Goal: Task Accomplishment & Management: Use online tool/utility

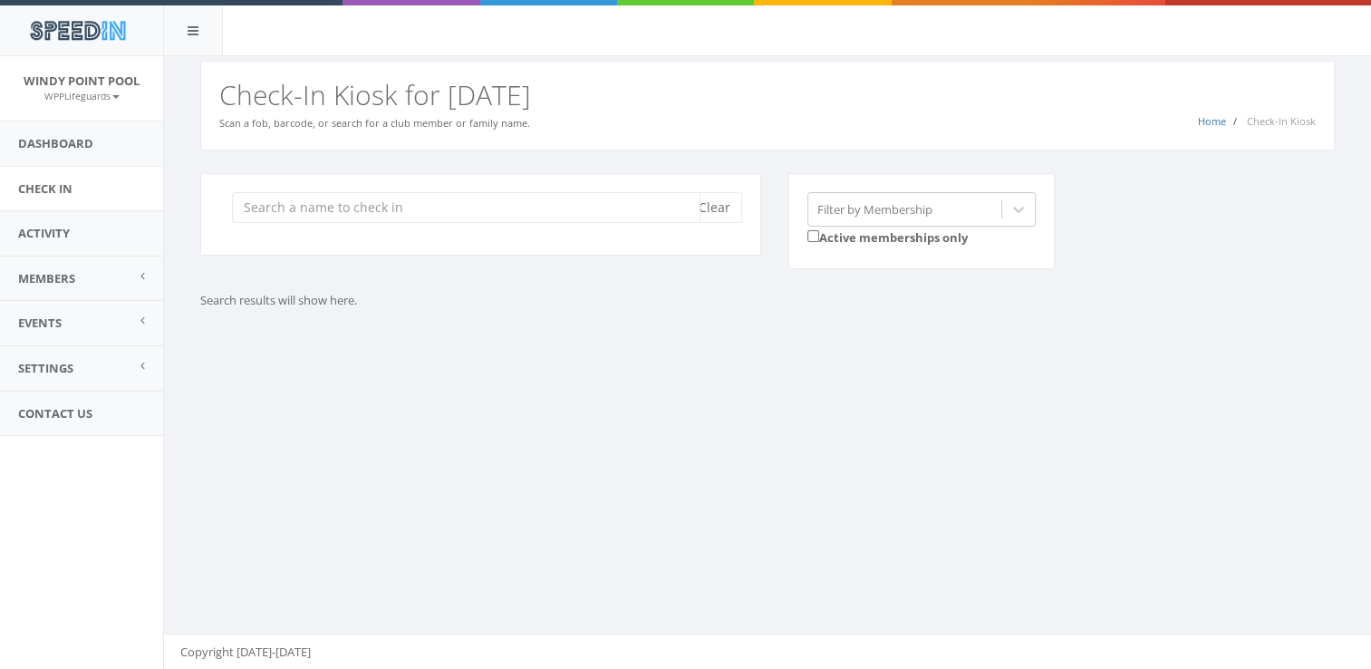
click at [404, 209] on input "search" at bounding box center [466, 207] width 469 height 31
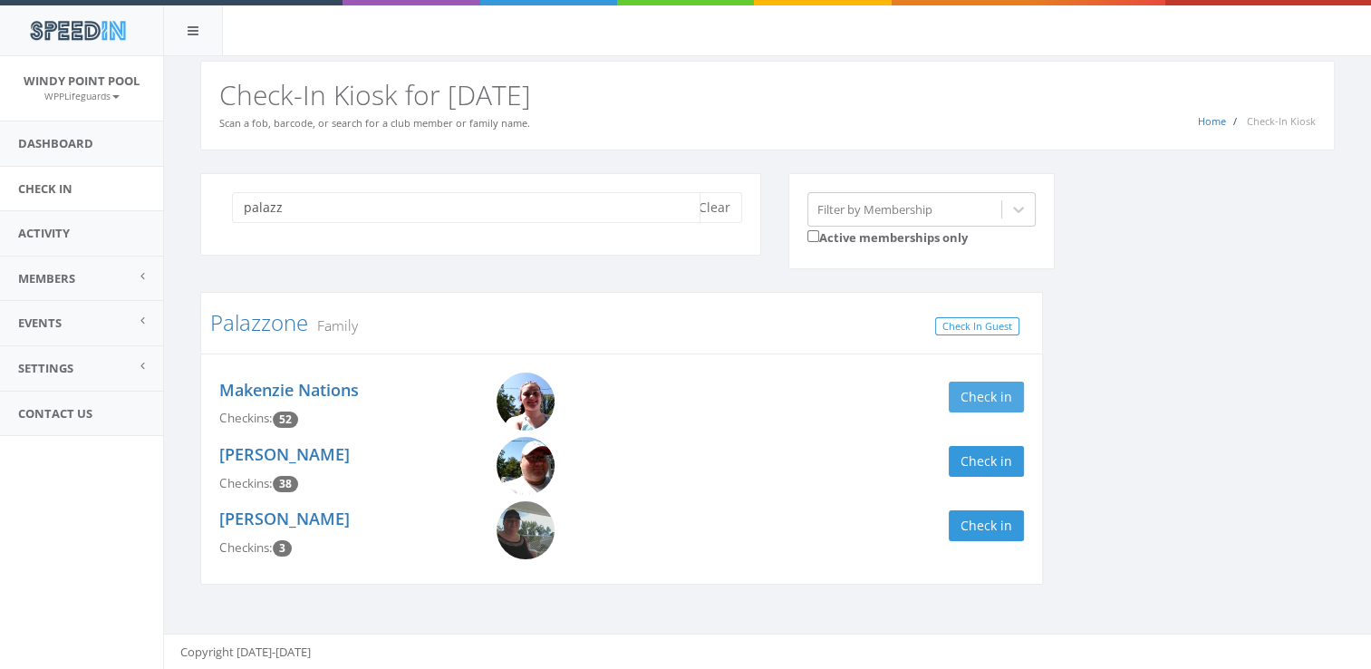
type input "palazz"
click at [992, 399] on button "Check in" at bounding box center [986, 397] width 75 height 31
click at [1109, 418] on div "palazz Clear Filter by Membership Active memberships only Palazzone Family Chec…" at bounding box center [768, 390] width 1162 height 435
click at [730, 208] on button "Clear" at bounding box center [714, 207] width 55 height 31
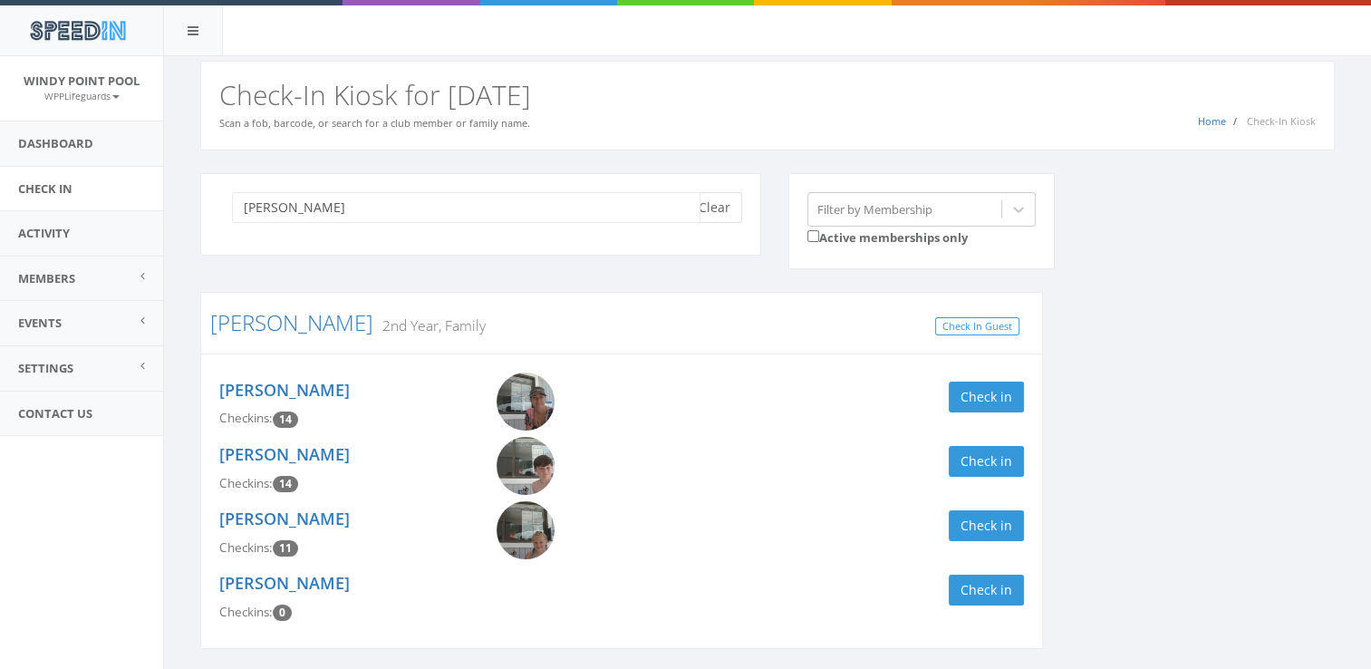
type input "[PERSON_NAME]"
click at [1001, 388] on button "Check in" at bounding box center [986, 397] width 75 height 31
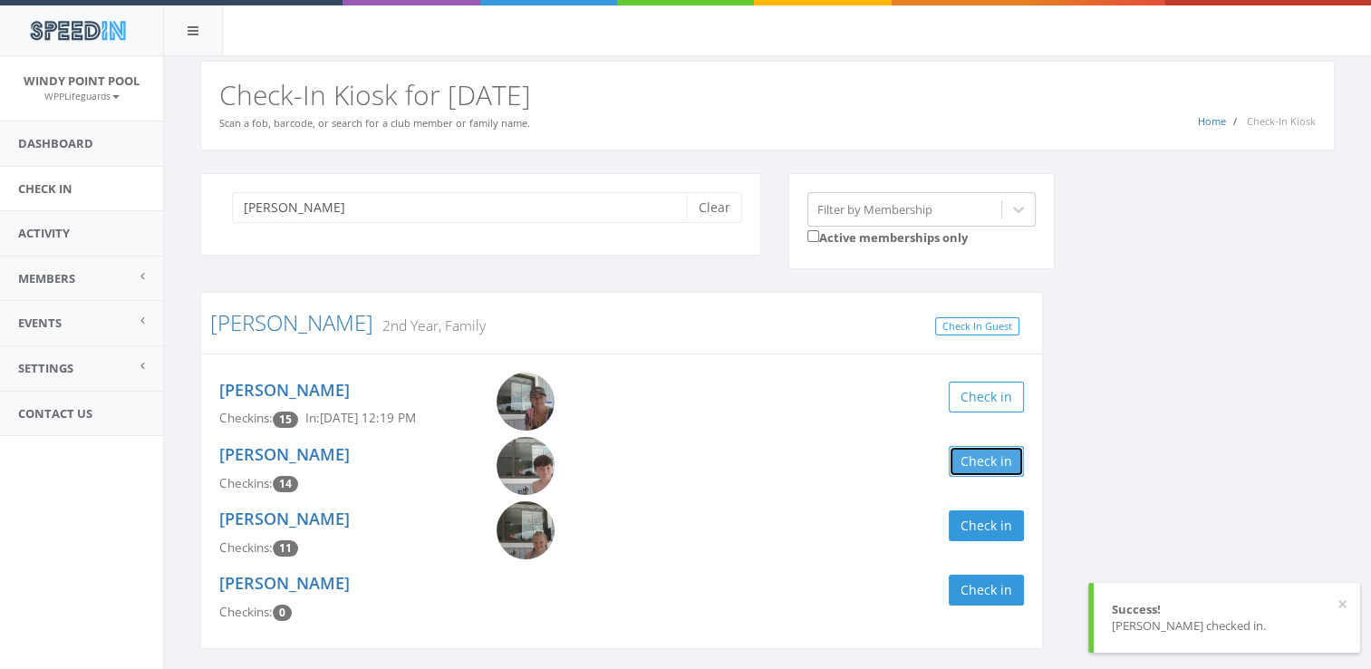
click at [974, 467] on button "Check in" at bounding box center [986, 461] width 75 height 31
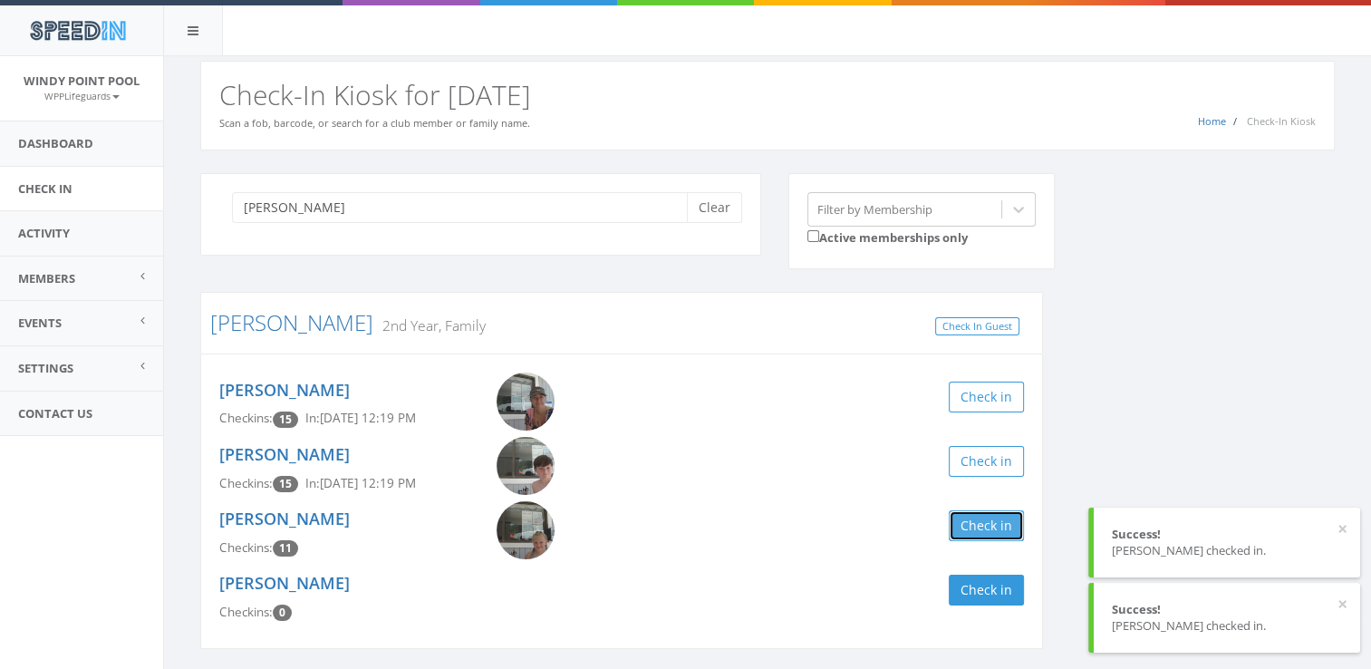
click at [965, 519] on button "Check in" at bounding box center [986, 525] width 75 height 31
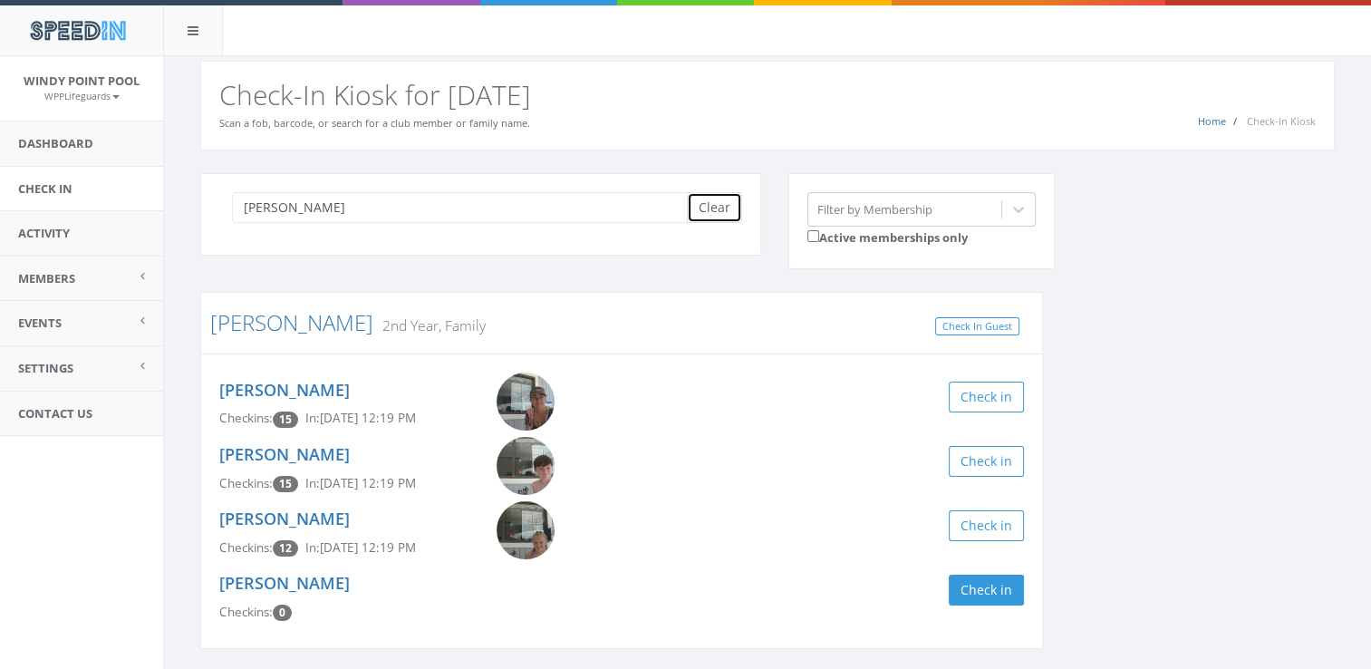
click at [708, 211] on button "Clear" at bounding box center [714, 207] width 55 height 31
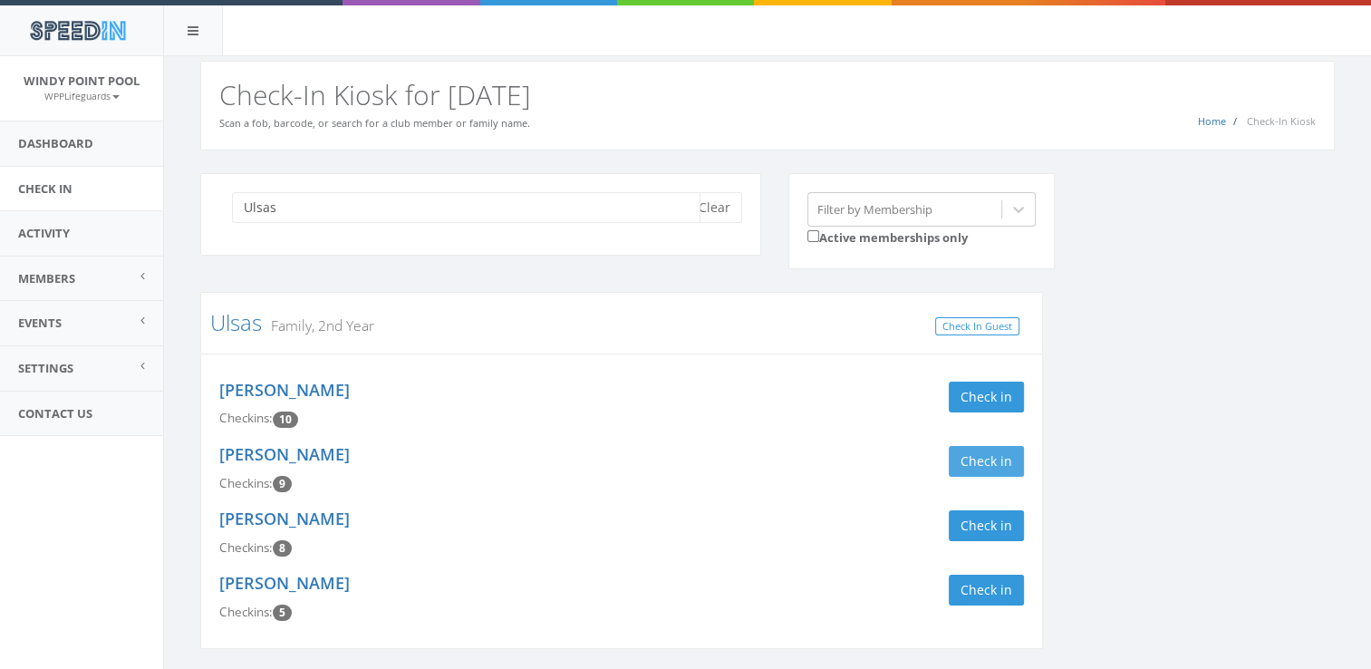
type input "Ulsas"
click at [967, 462] on button "Check in" at bounding box center [986, 461] width 75 height 31
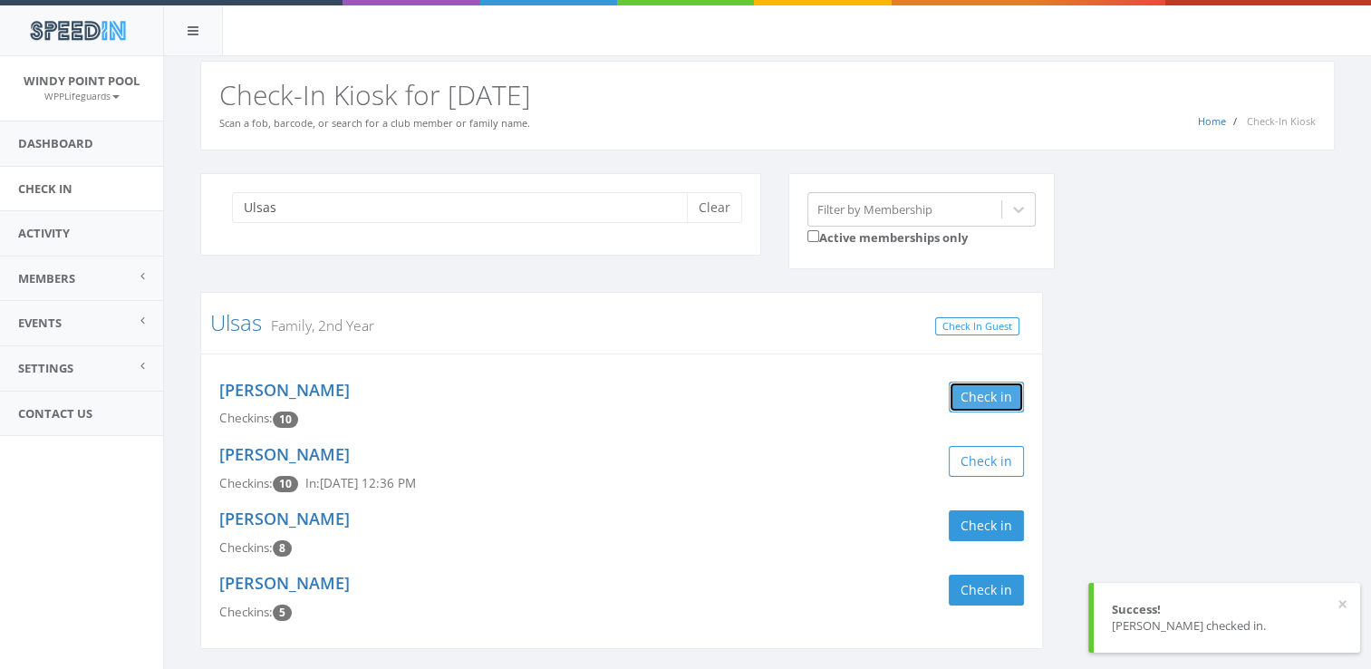
click at [979, 392] on button "Check in" at bounding box center [986, 397] width 75 height 31
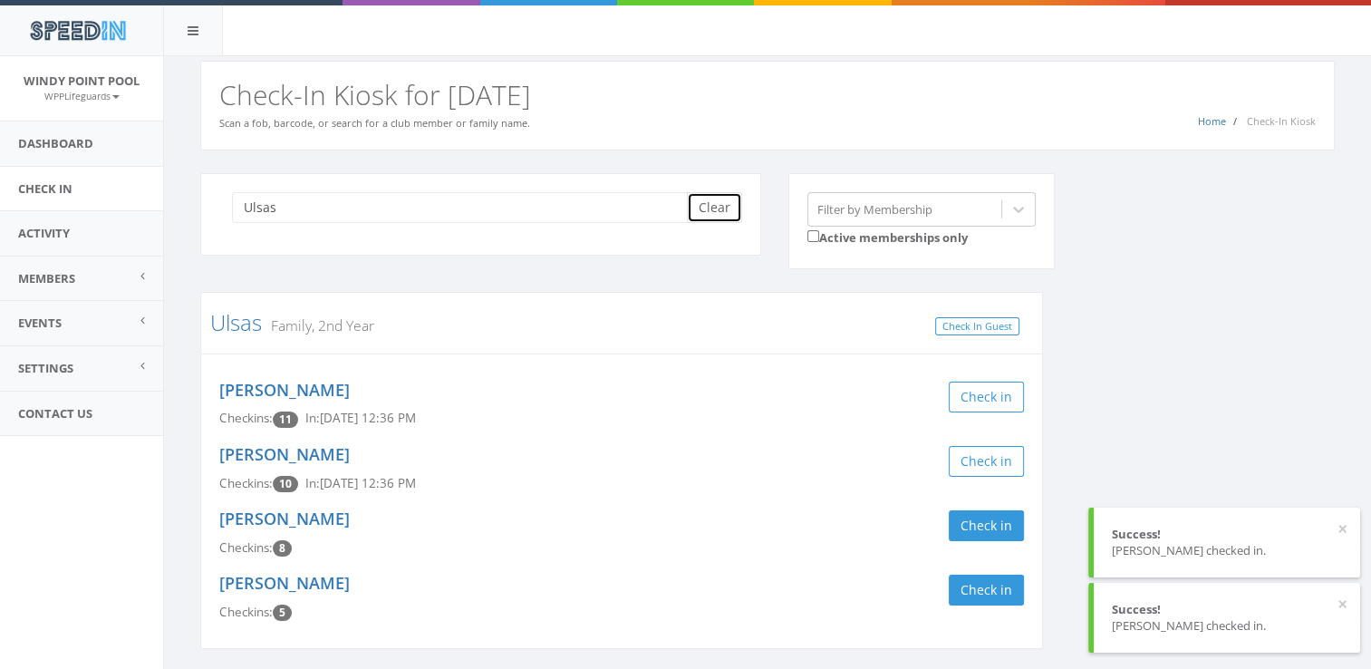
click at [705, 201] on button "Clear" at bounding box center [714, 207] width 55 height 31
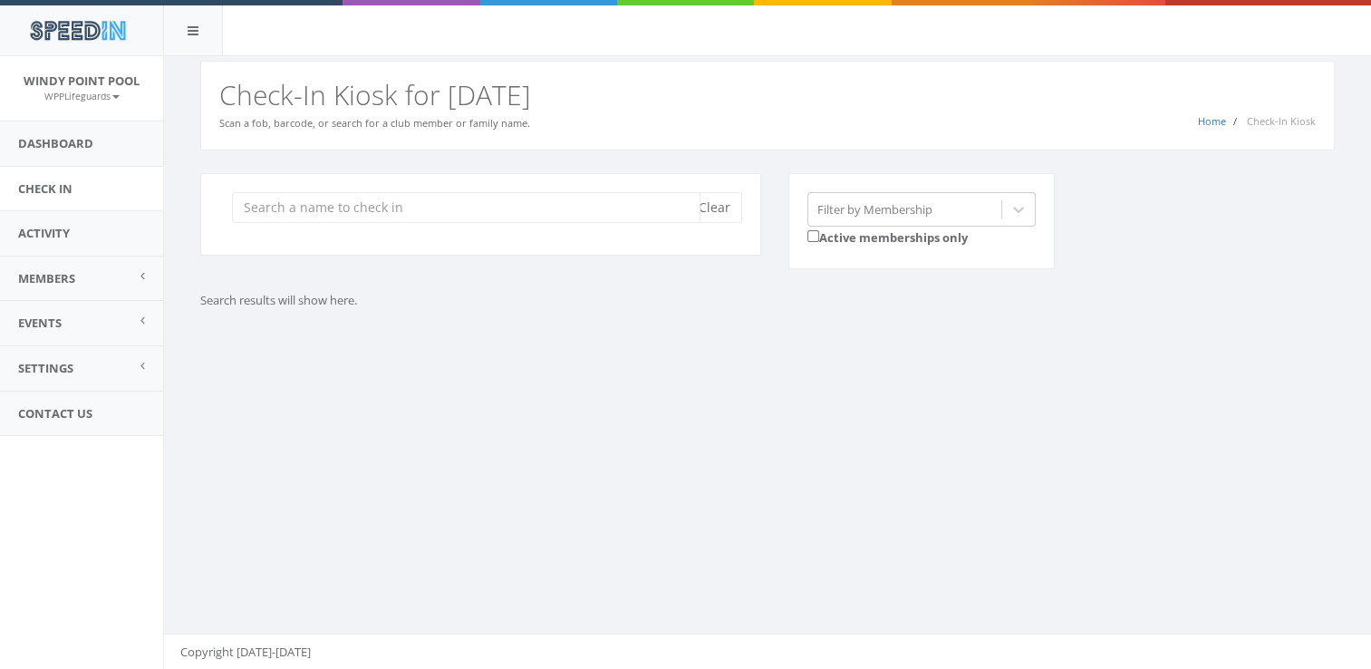
click at [646, 199] on input "search" at bounding box center [466, 207] width 469 height 31
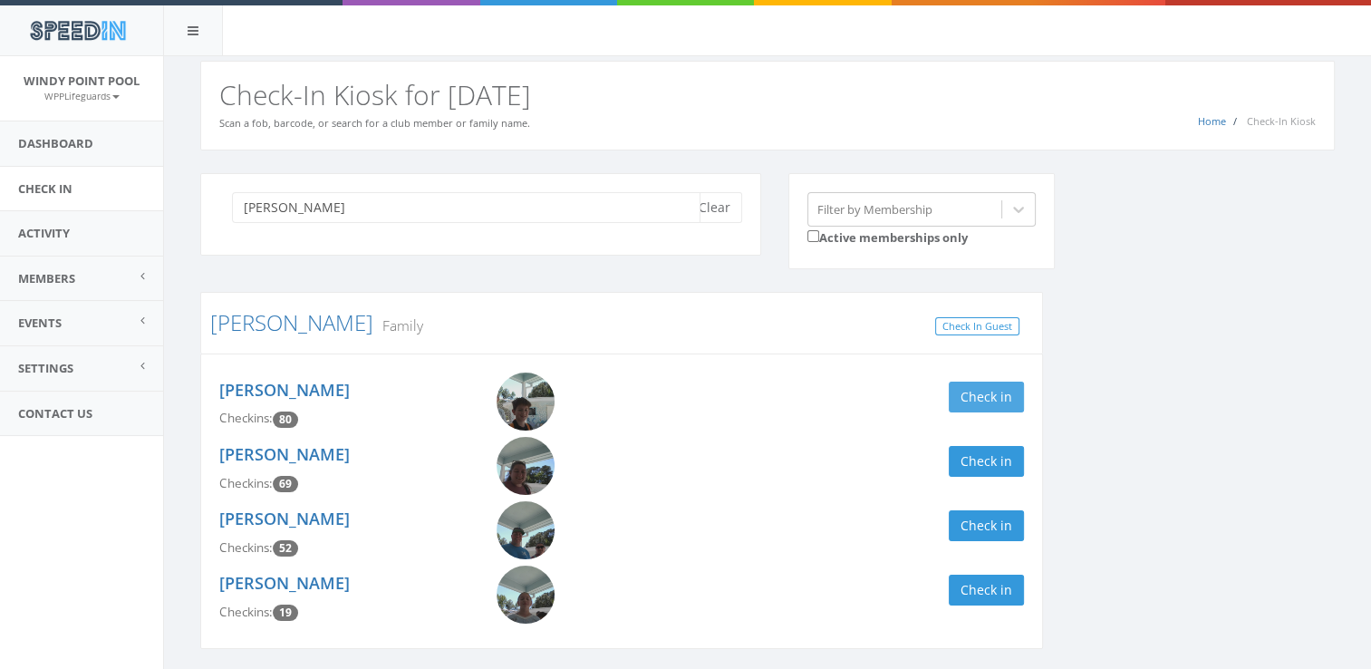
type input "[PERSON_NAME]"
click at [994, 392] on button "Check in" at bounding box center [986, 397] width 75 height 31
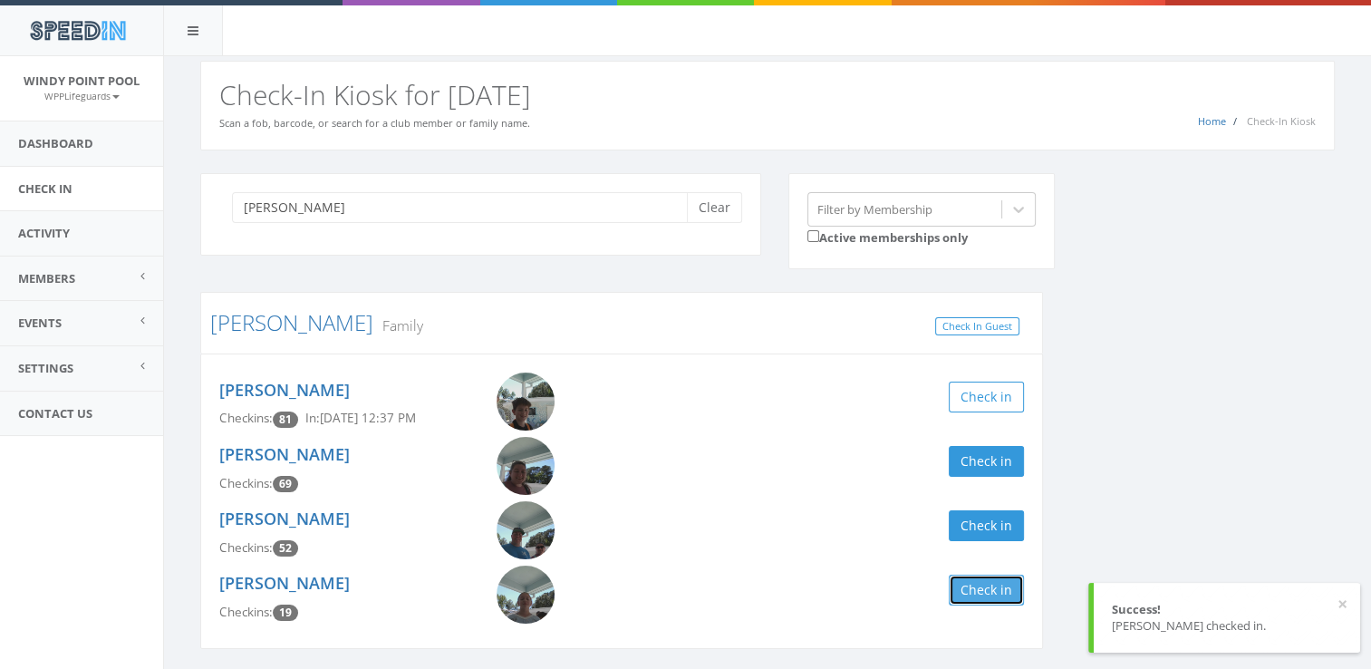
click at [993, 589] on button "Check in" at bounding box center [986, 590] width 75 height 31
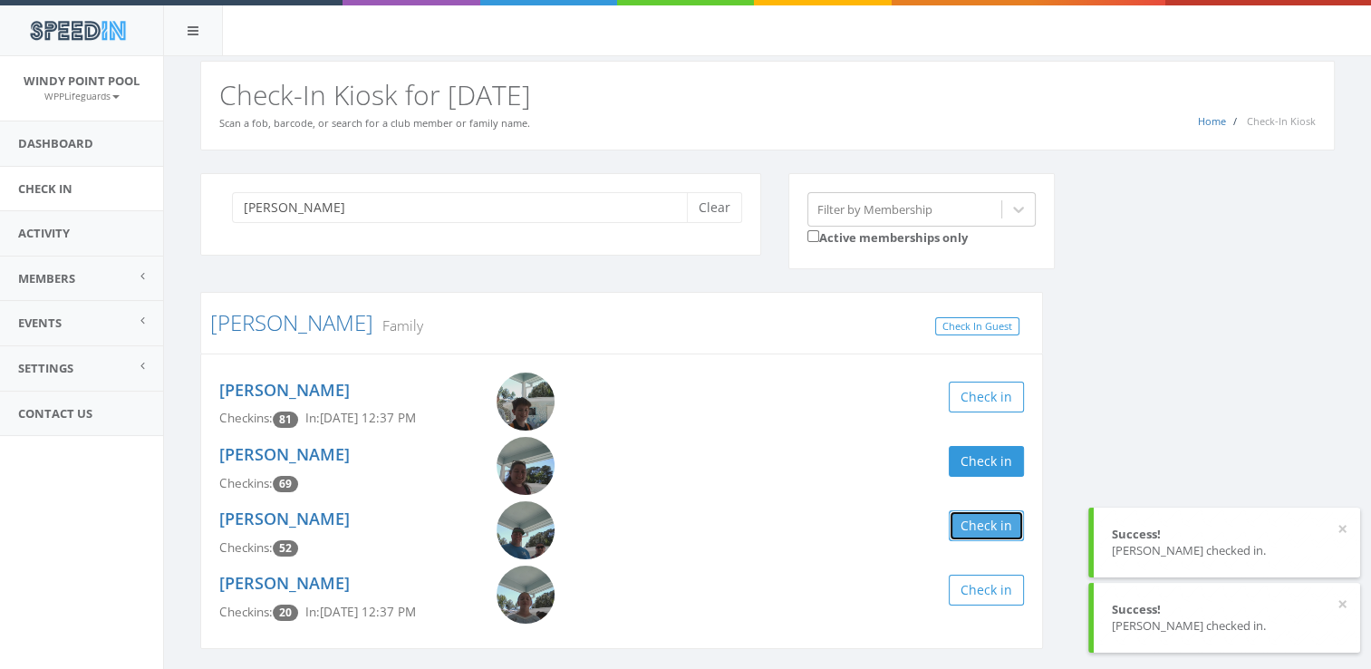
click at [976, 523] on button "Check in" at bounding box center [986, 525] width 75 height 31
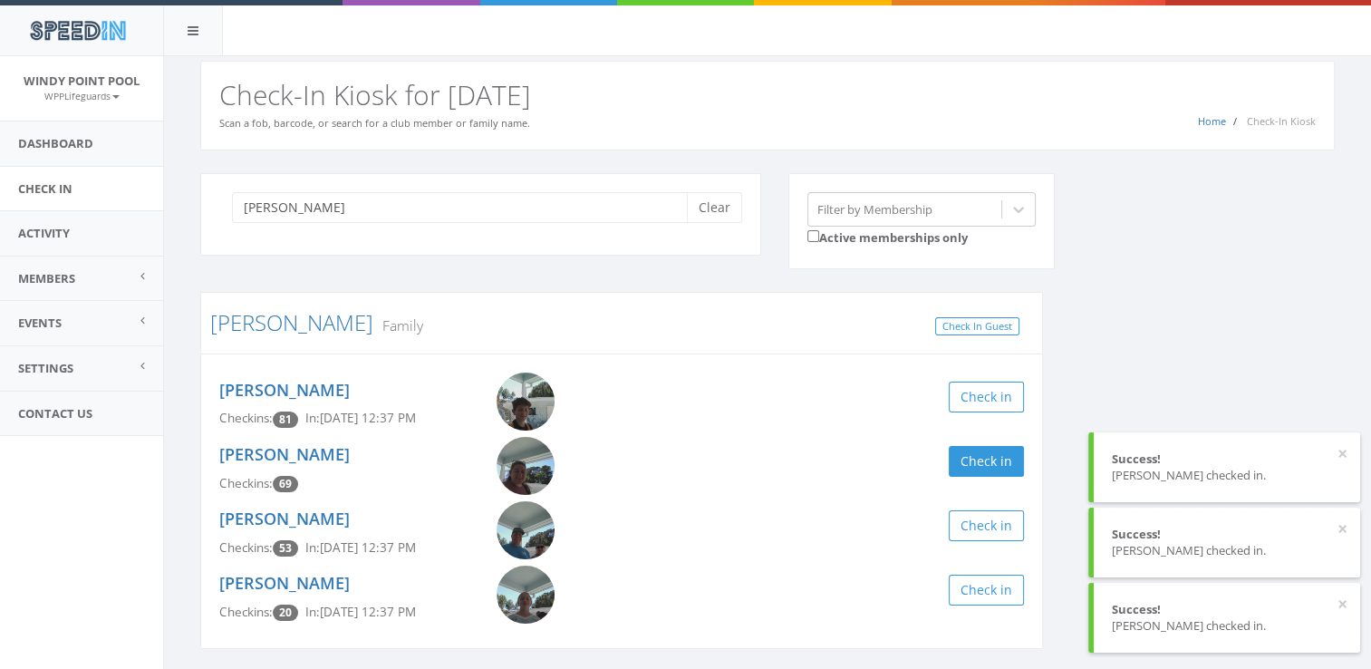
click at [1088, 317] on div "[PERSON_NAME] Clear Filter by Membership Active memberships only [PERSON_NAME] …" at bounding box center [768, 422] width 1162 height 499
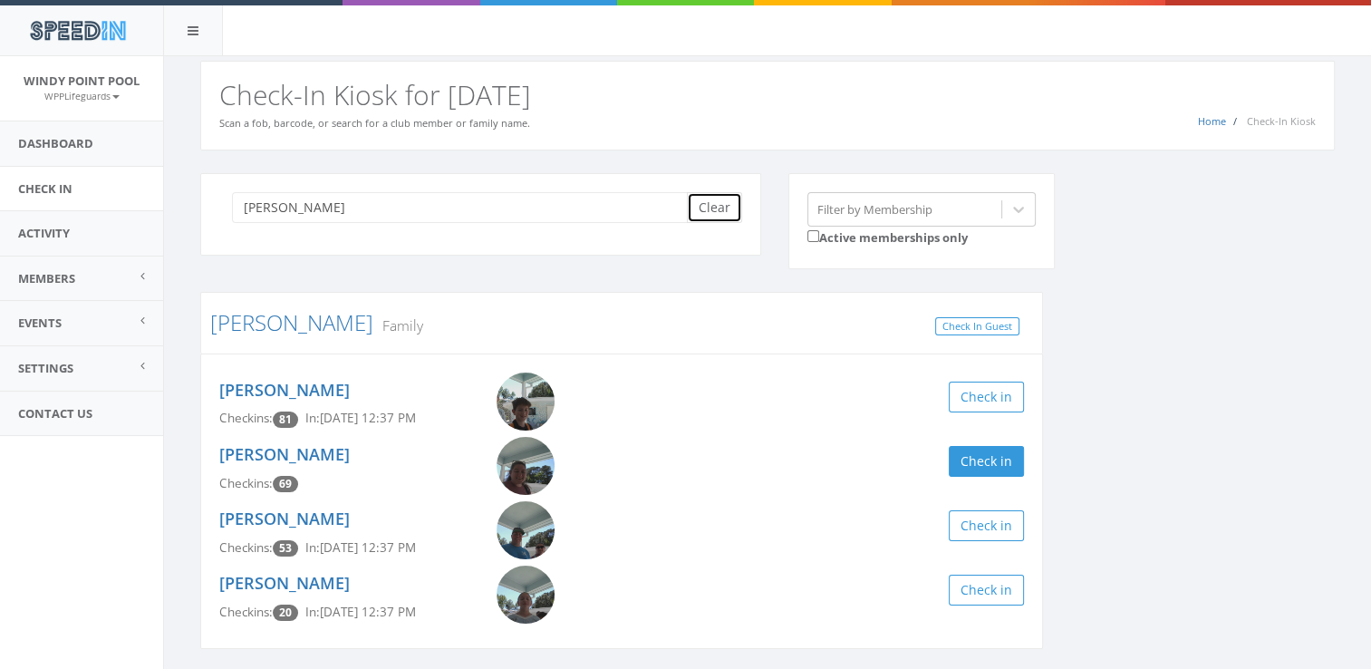
click at [721, 195] on button "Clear" at bounding box center [714, 207] width 55 height 31
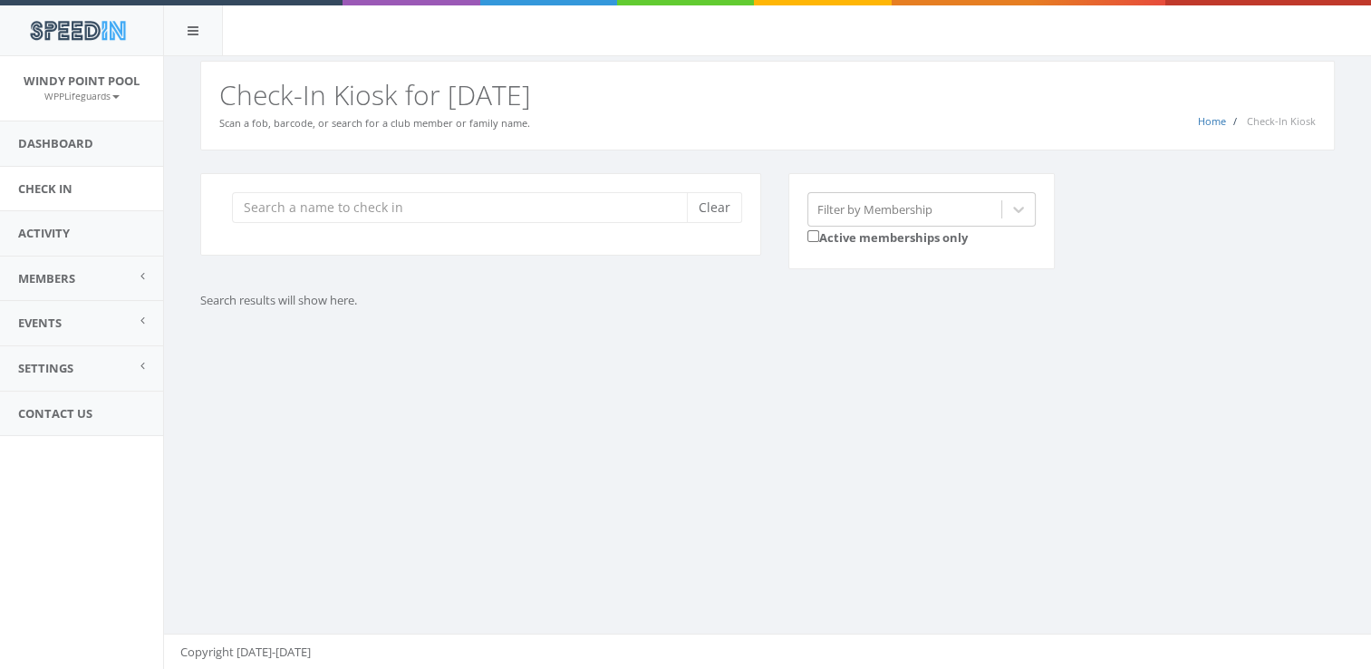
click at [481, 440] on div "You are using Internet Explorer, which is an old, insecure browser that does no…" at bounding box center [767, 363] width 1208 height 614
click at [337, 205] on input "search" at bounding box center [466, 207] width 469 height 31
type input "gayk"
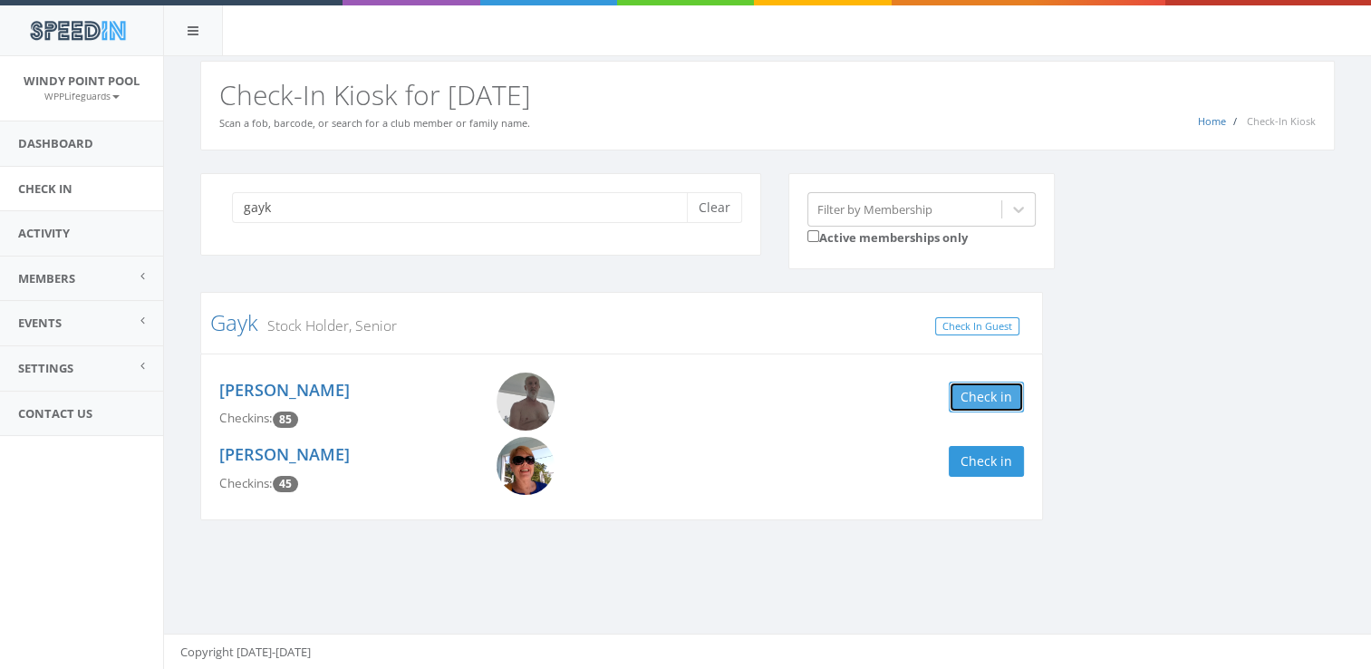
click at [1000, 393] on button "Check in" at bounding box center [986, 397] width 75 height 31
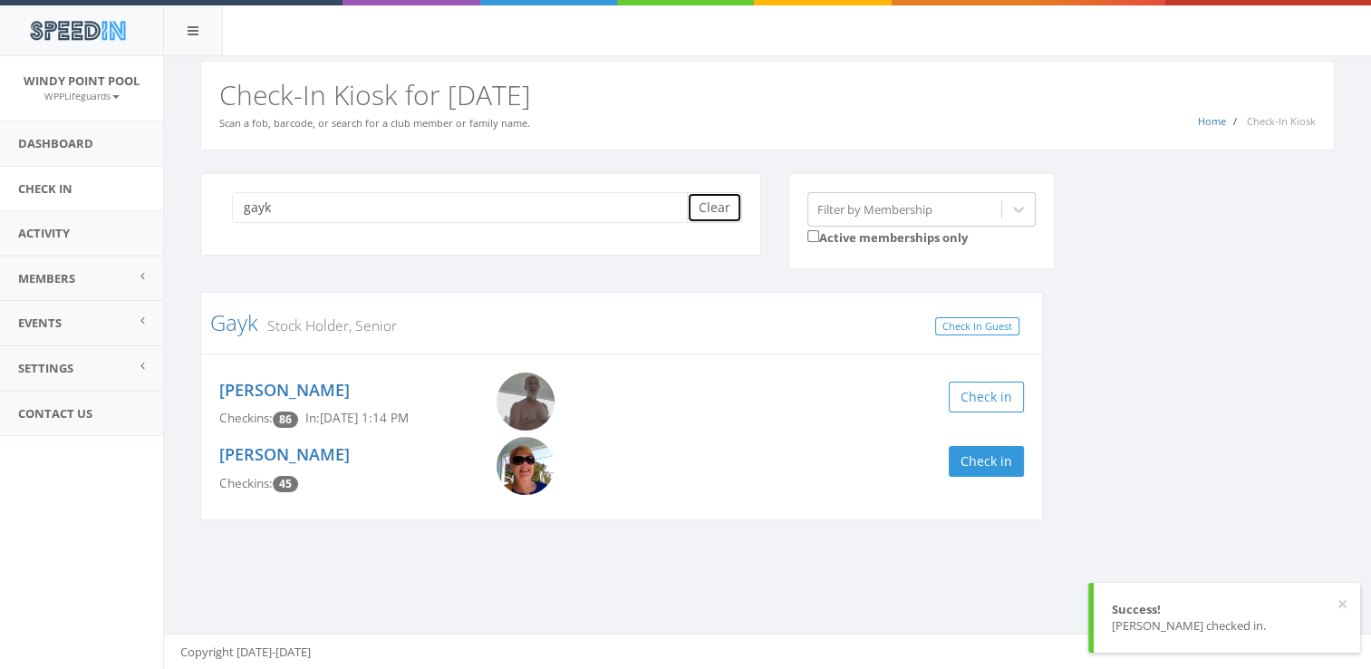
click at [714, 204] on button "Clear" at bounding box center [714, 207] width 55 height 31
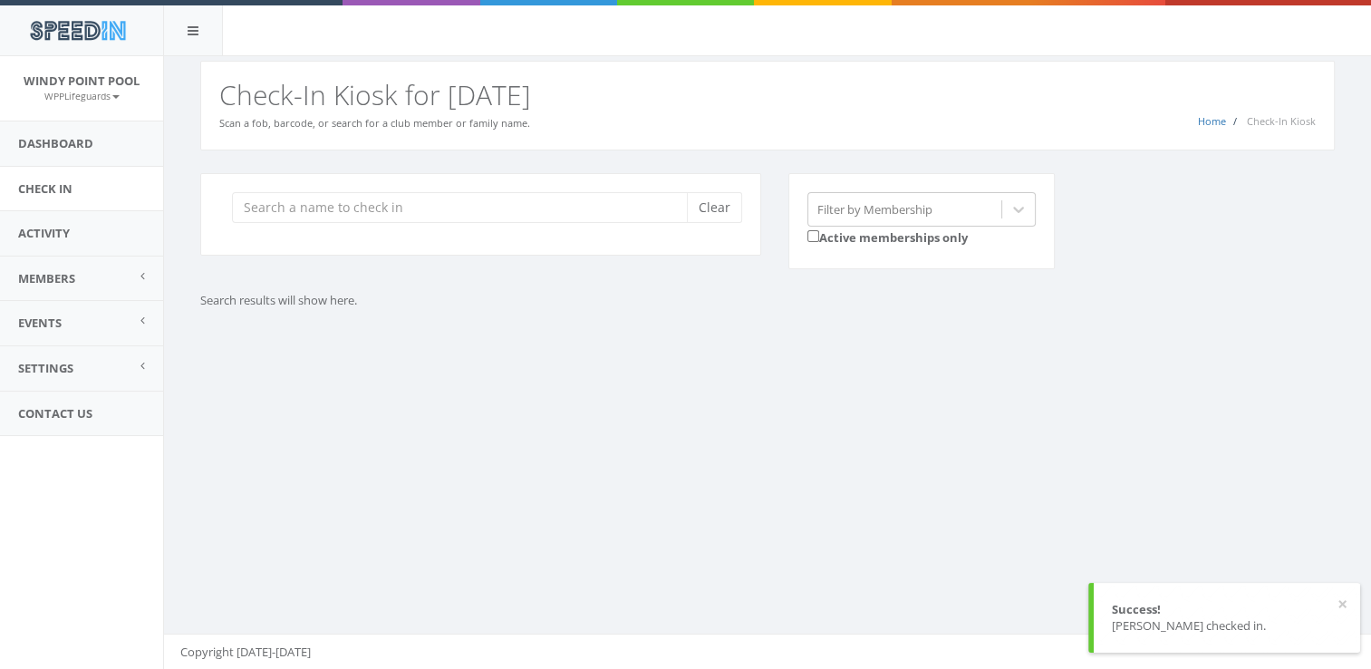
click at [671, 480] on div "You are using Internet Explorer, which is an old, insecure browser that does no…" at bounding box center [767, 363] width 1208 height 614
click at [439, 201] on input "search" at bounding box center [466, 207] width 469 height 31
type input "[PERSON_NAME]"
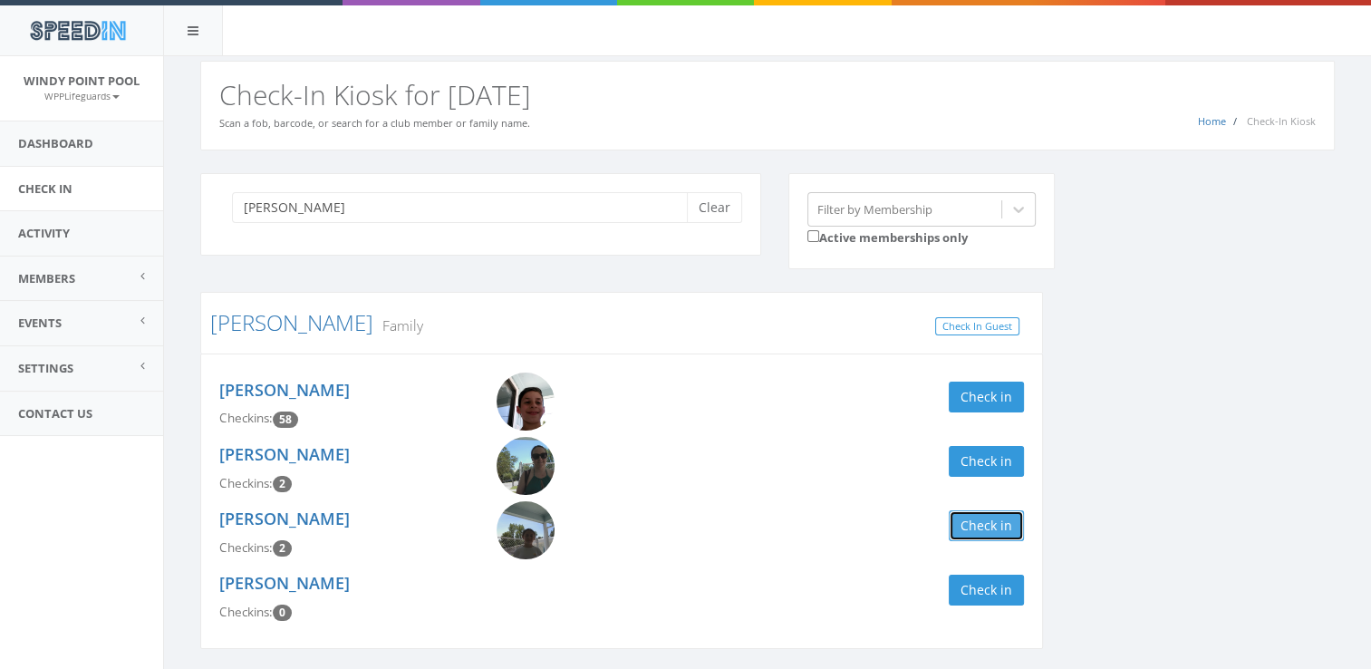
click at [976, 524] on button "Check in" at bounding box center [986, 525] width 75 height 31
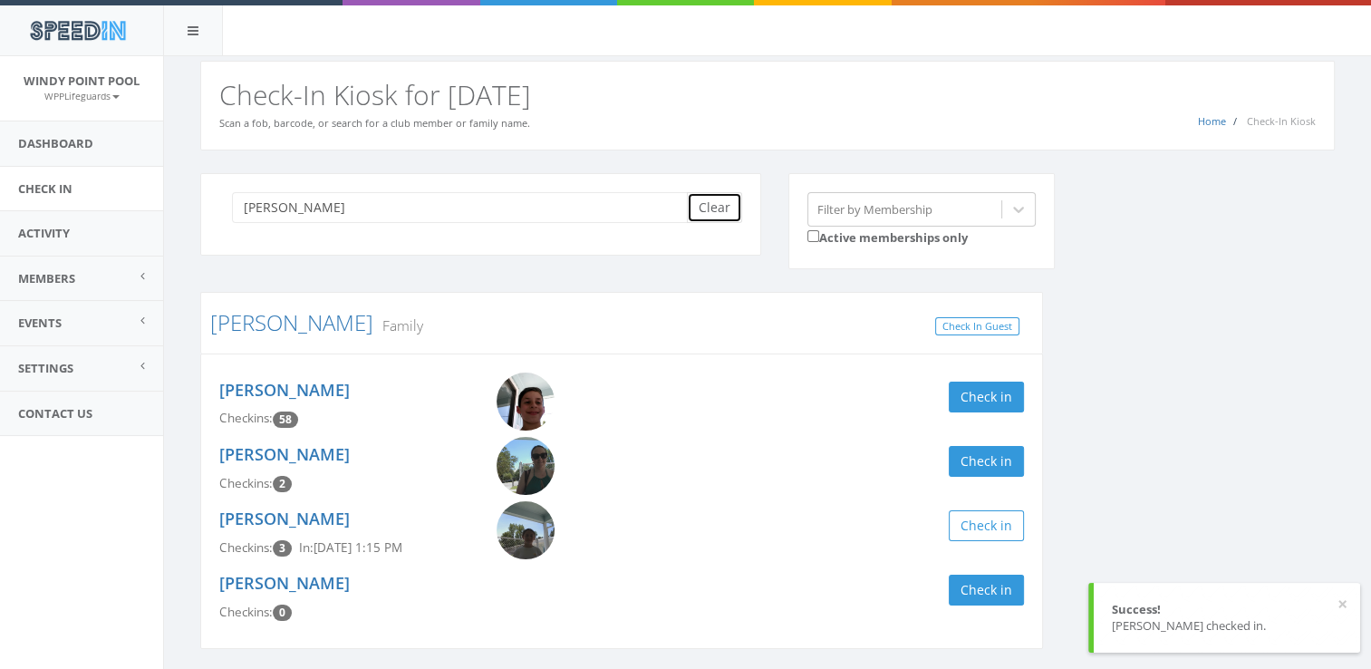
click at [711, 202] on button "Clear" at bounding box center [714, 207] width 55 height 31
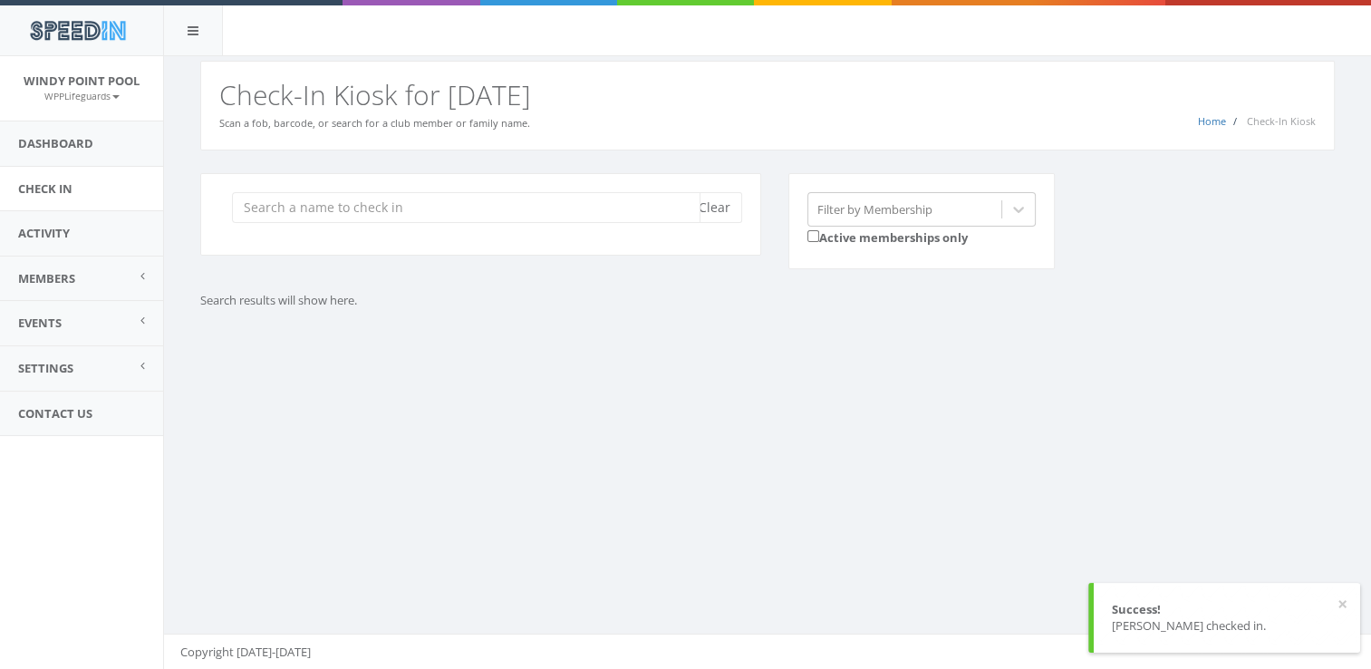
click at [456, 208] on input "search" at bounding box center [466, 207] width 469 height 31
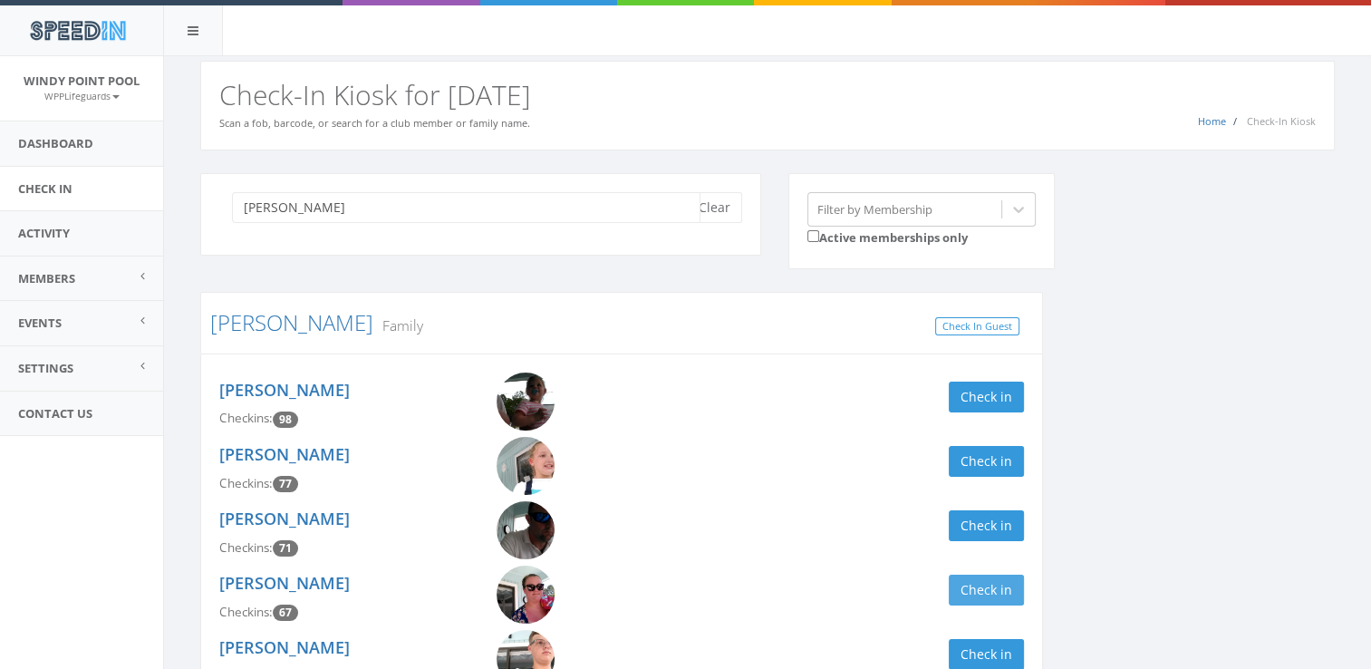
type input "[PERSON_NAME]"
click at [972, 590] on button "Check in" at bounding box center [986, 590] width 75 height 31
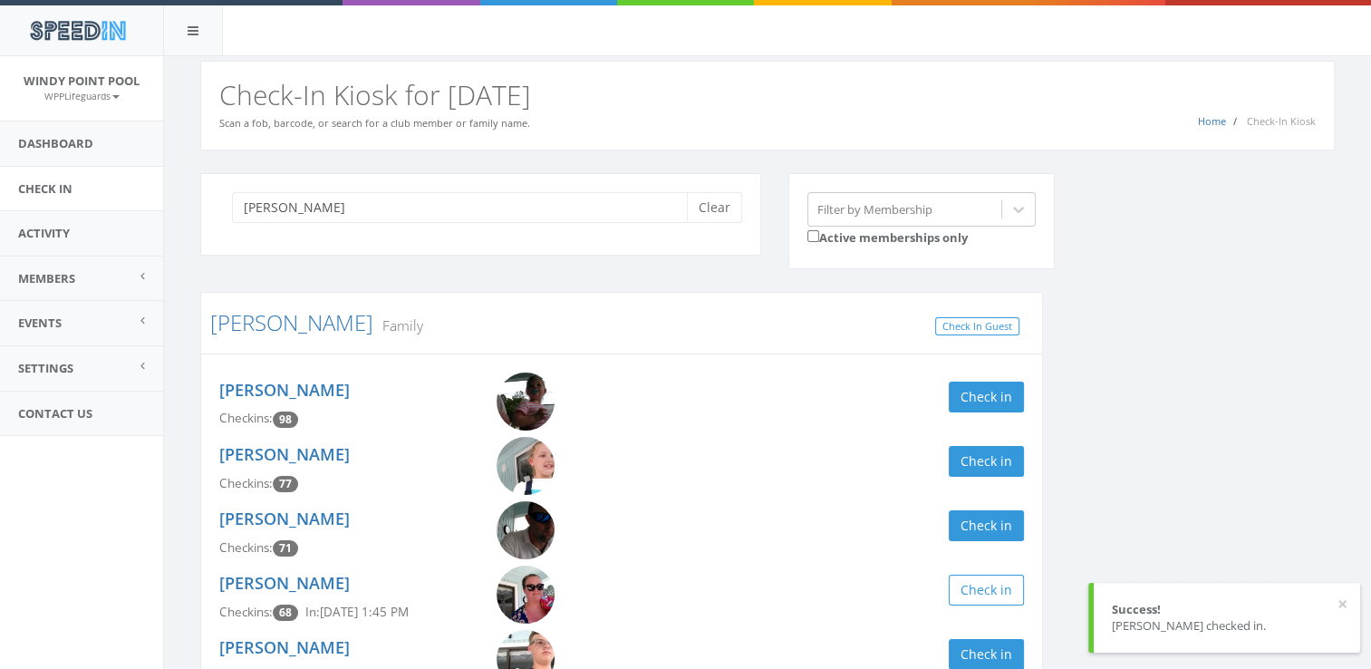
click at [1120, 541] on div "[PERSON_NAME] Clear Filter by Membership Active memberships only [PERSON_NAME] …" at bounding box center [768, 455] width 1162 height 564
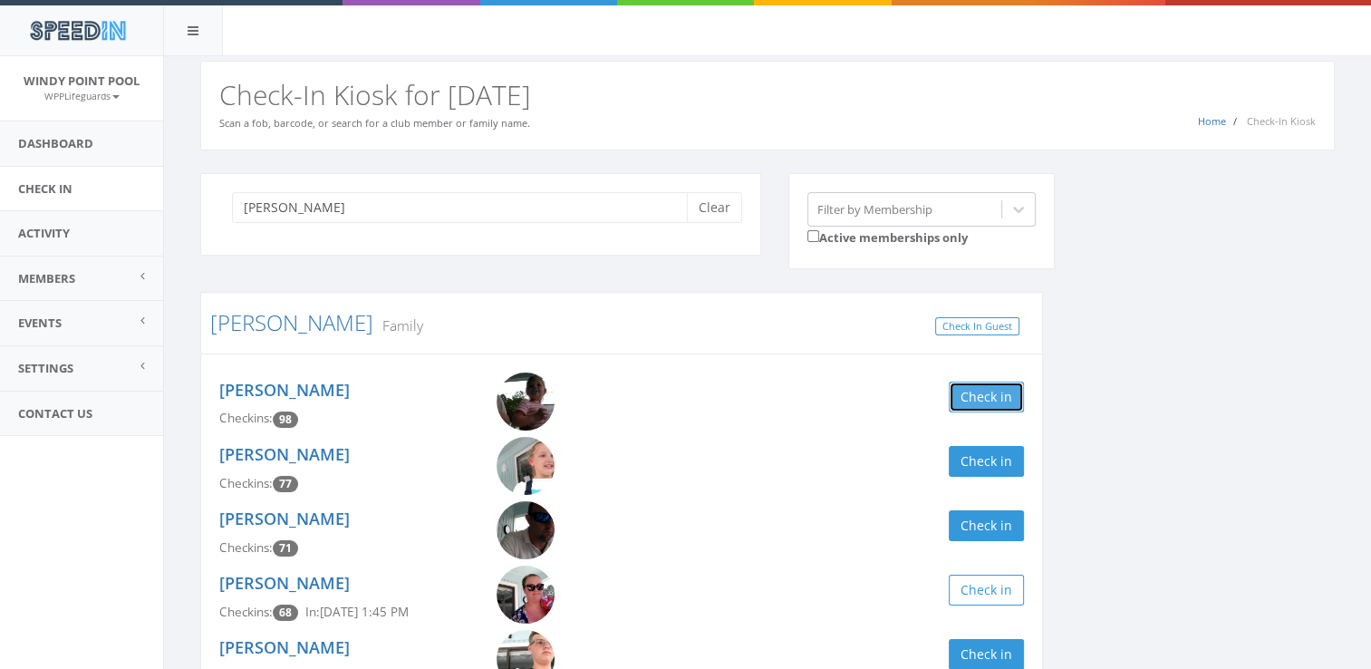
click at [1002, 394] on button "Check in" at bounding box center [986, 397] width 75 height 31
click at [1175, 419] on div "[PERSON_NAME] Clear Filter by Membership Active memberships only [PERSON_NAME] …" at bounding box center [768, 455] width 1162 height 564
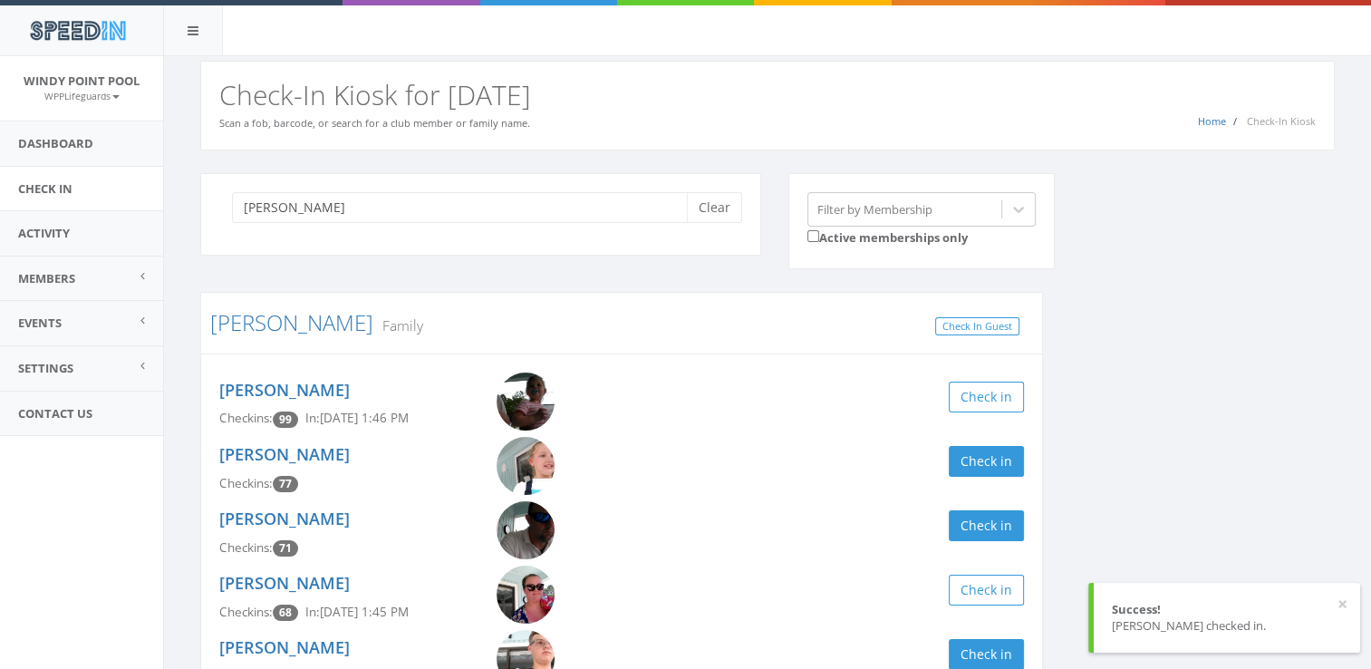
click at [1169, 430] on div "[PERSON_NAME] Clear Filter by Membership Active memberships only [PERSON_NAME] …" at bounding box center [768, 455] width 1162 height 564
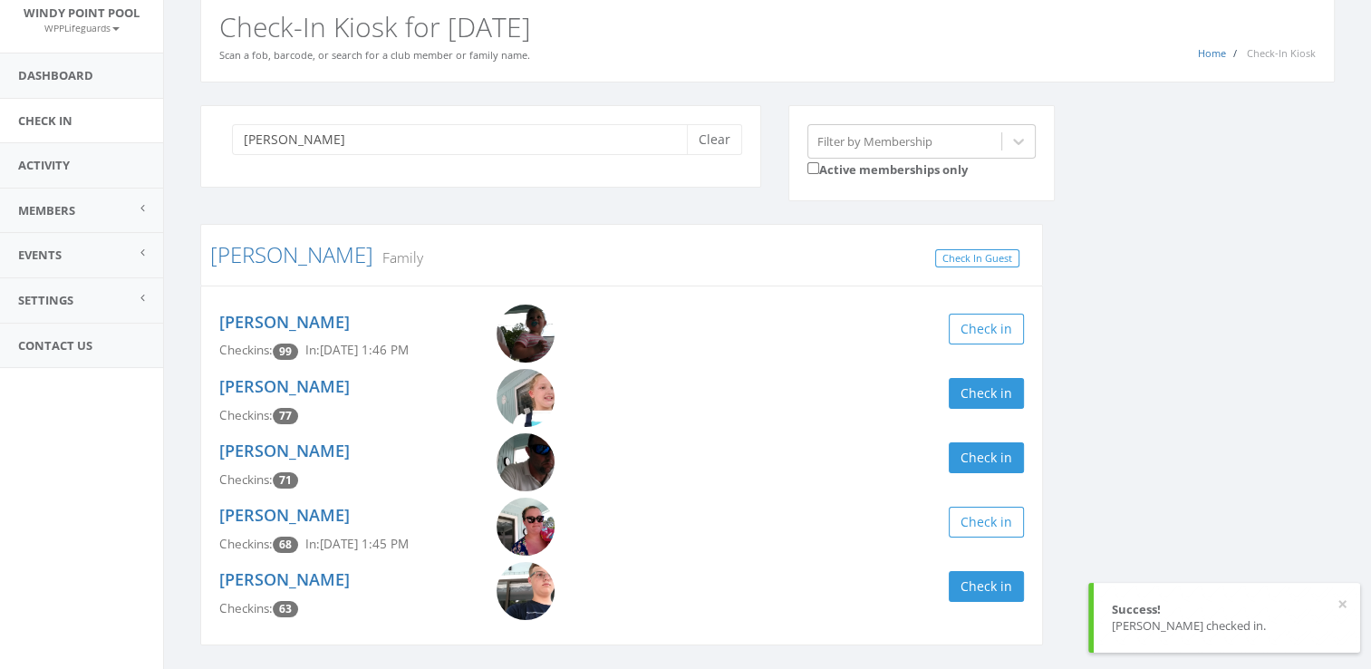
scroll to position [73, 0]
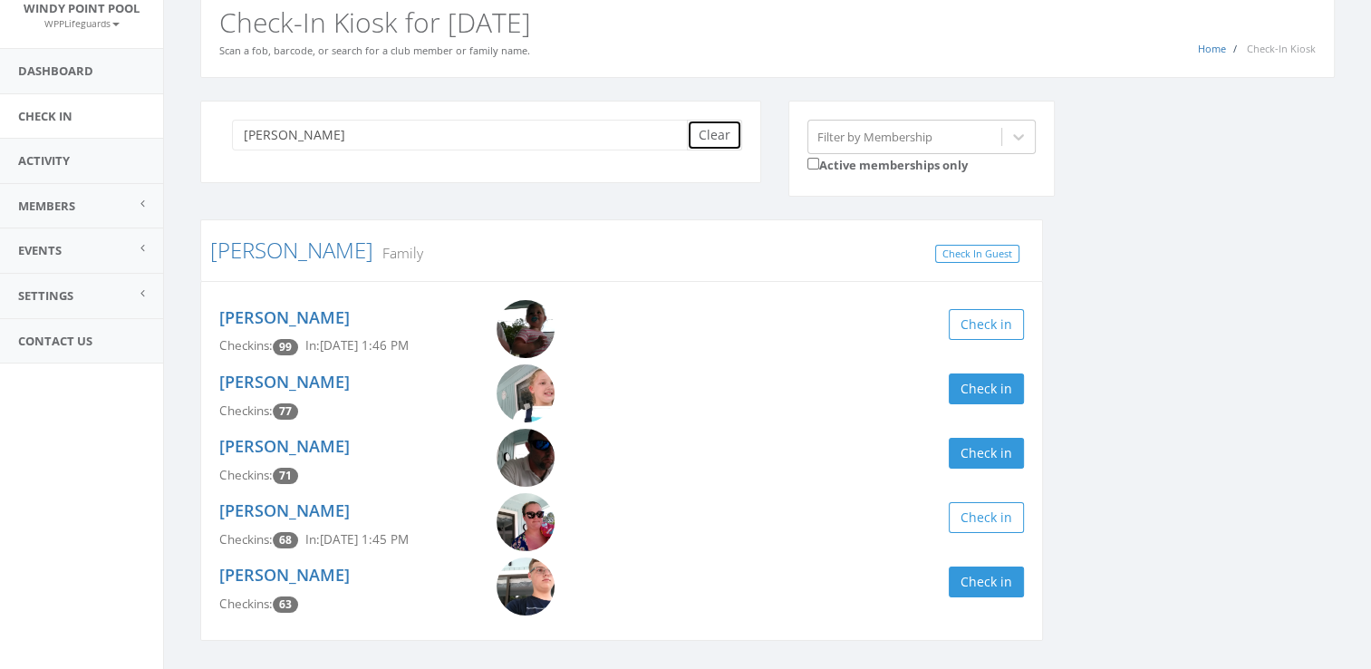
click at [710, 135] on button "Clear" at bounding box center [714, 135] width 55 height 31
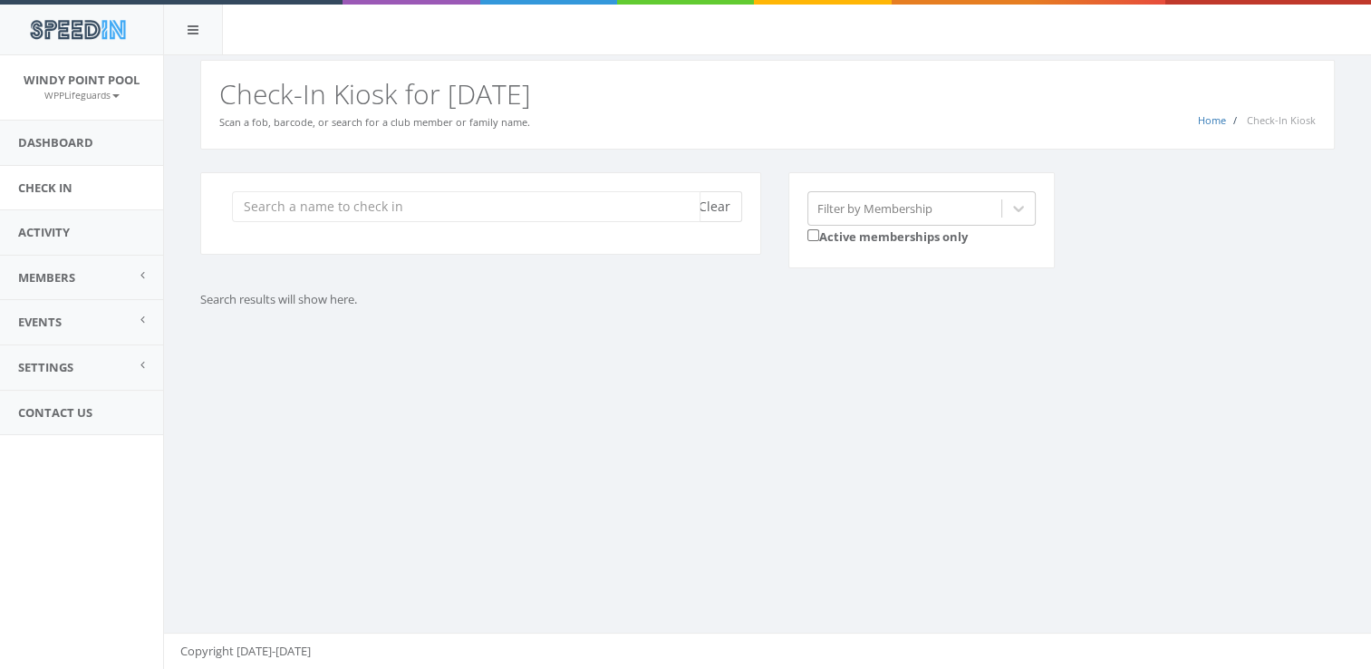
scroll to position [0, 0]
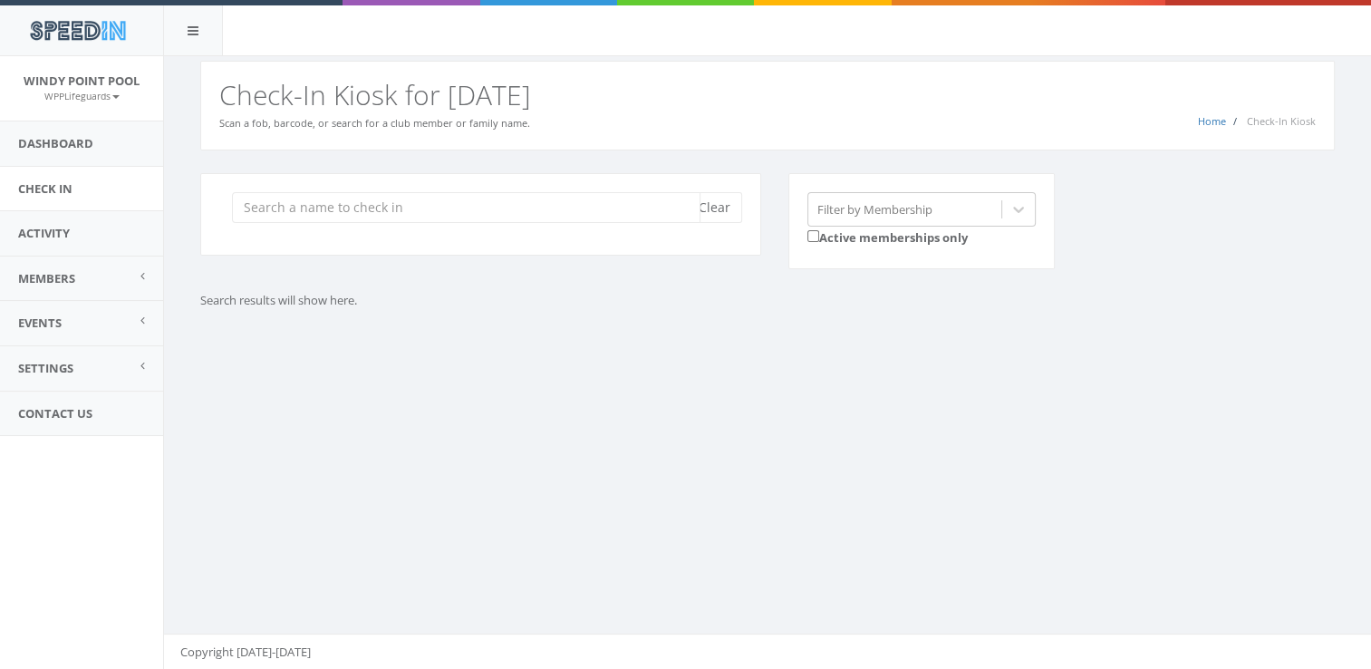
click at [616, 202] on input "search" at bounding box center [466, 207] width 469 height 31
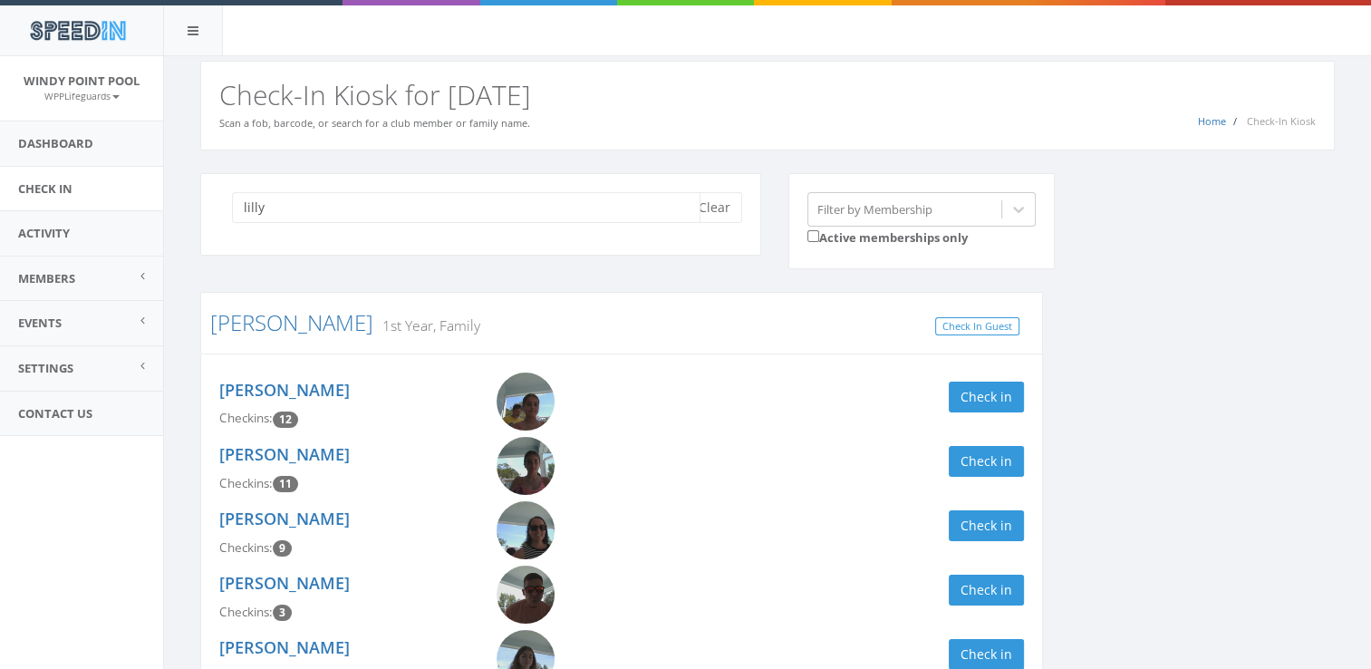
type input "lilly"
click at [1174, 278] on div "lilly Clear Filter by Membership Active memberships only" at bounding box center [774, 233] width 1175 height 120
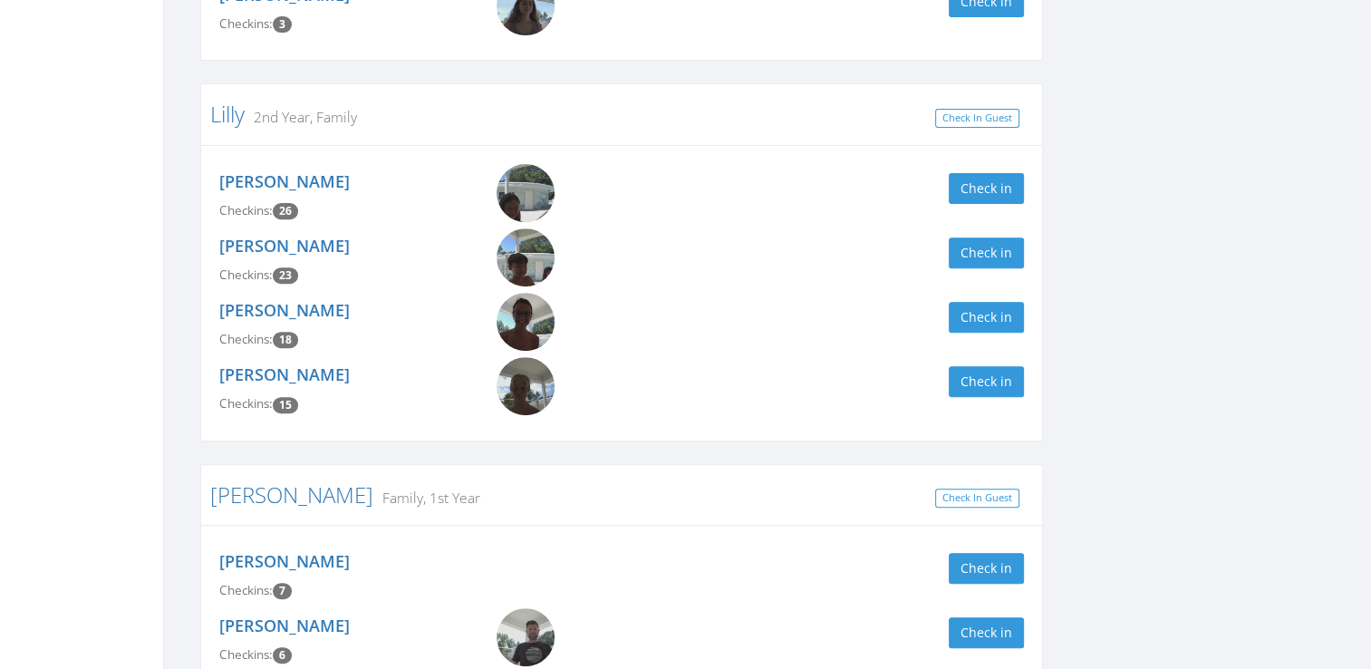
scroll to position [616, 0]
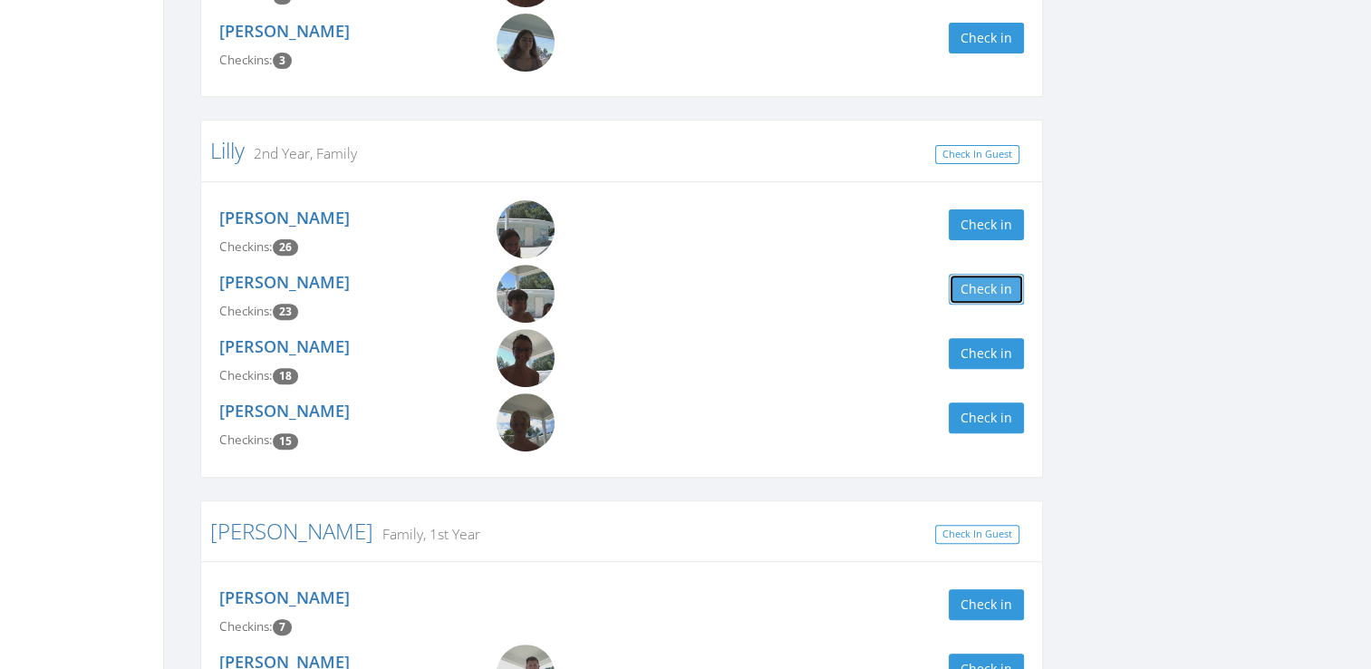
click at [995, 285] on button "Check in" at bounding box center [986, 289] width 75 height 31
click at [994, 218] on button "Check in" at bounding box center [986, 224] width 75 height 31
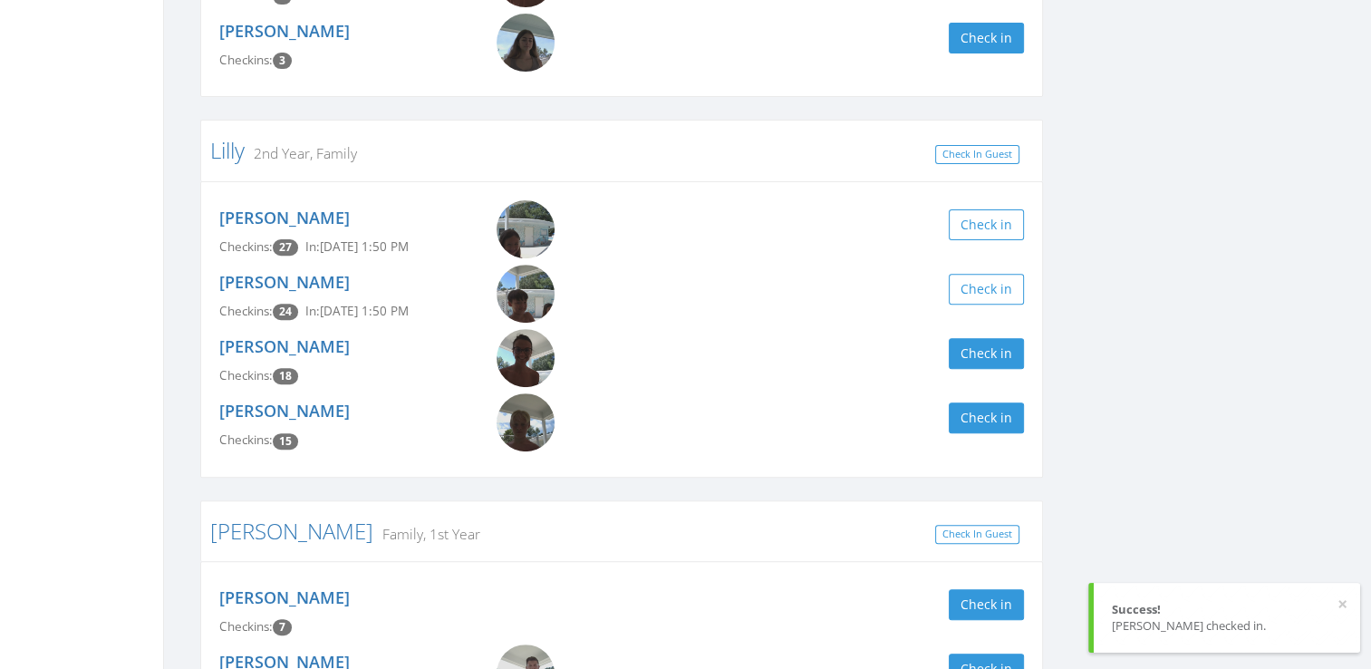
click at [1167, 275] on div "lilly Clear Filter by Membership Active memberships only [PERSON_NAME] 1st Year…" at bounding box center [768, 505] width 1162 height 1897
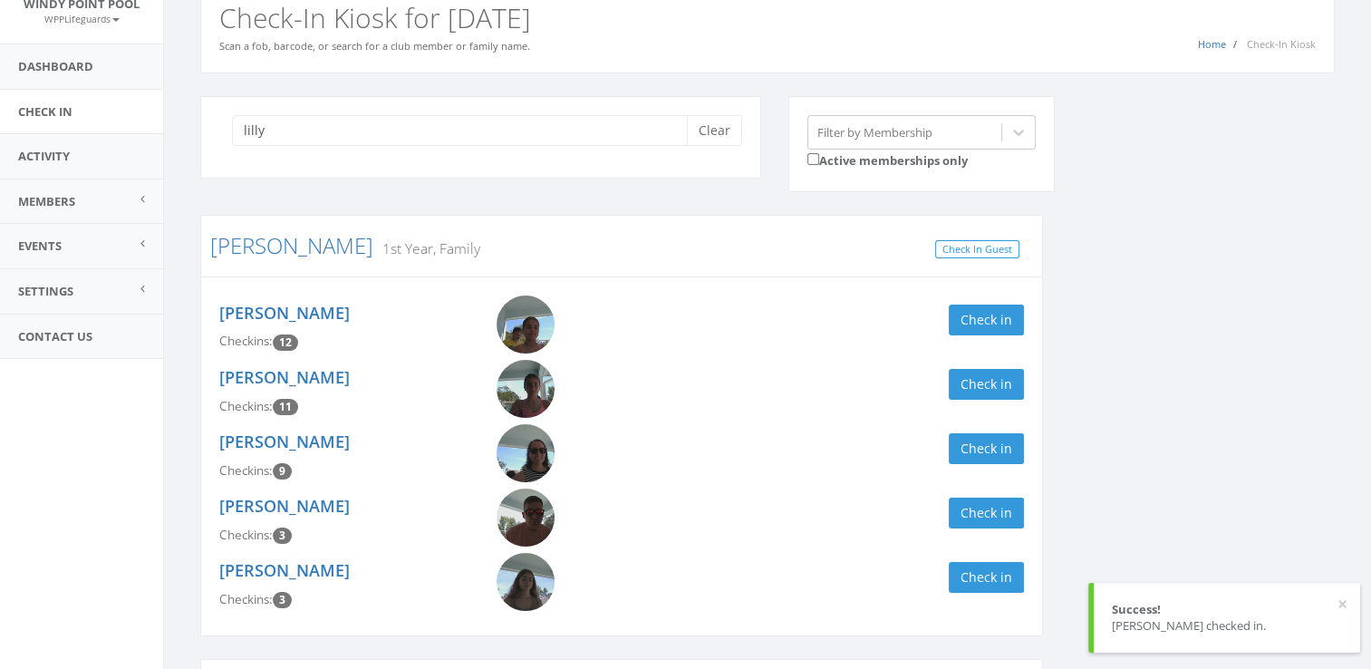
scroll to position [0, 0]
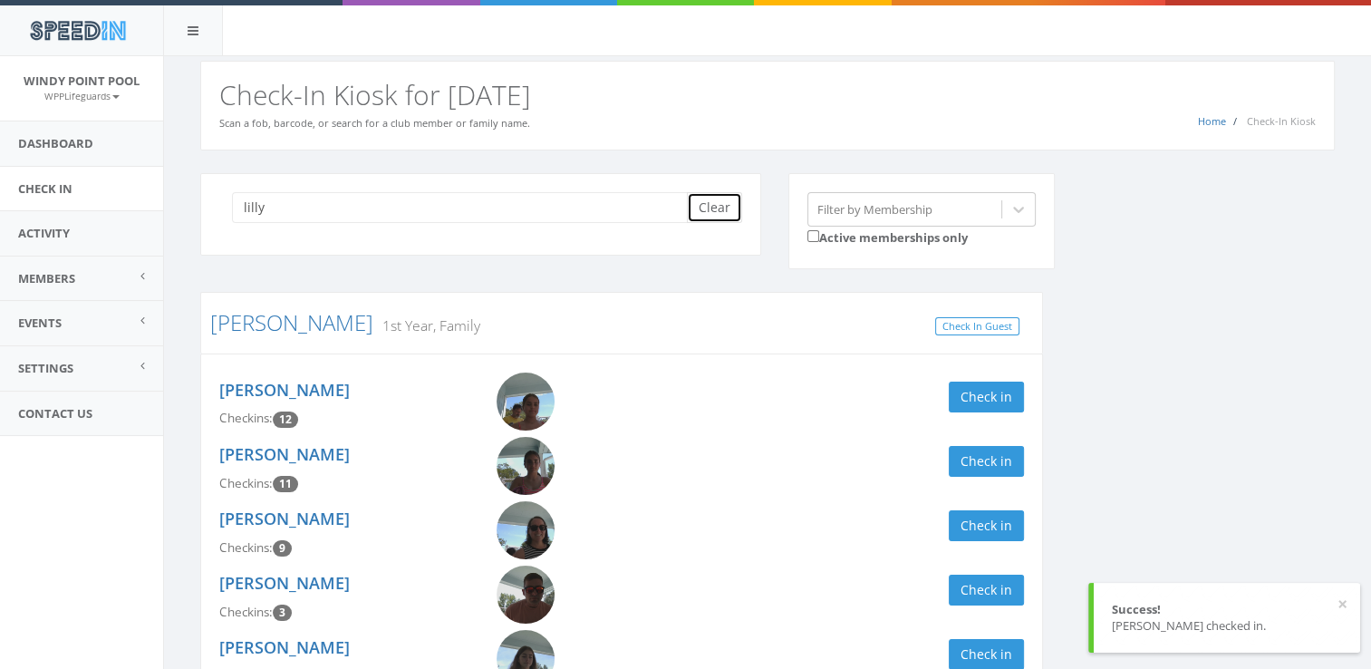
click at [712, 208] on button "Clear" at bounding box center [714, 207] width 55 height 31
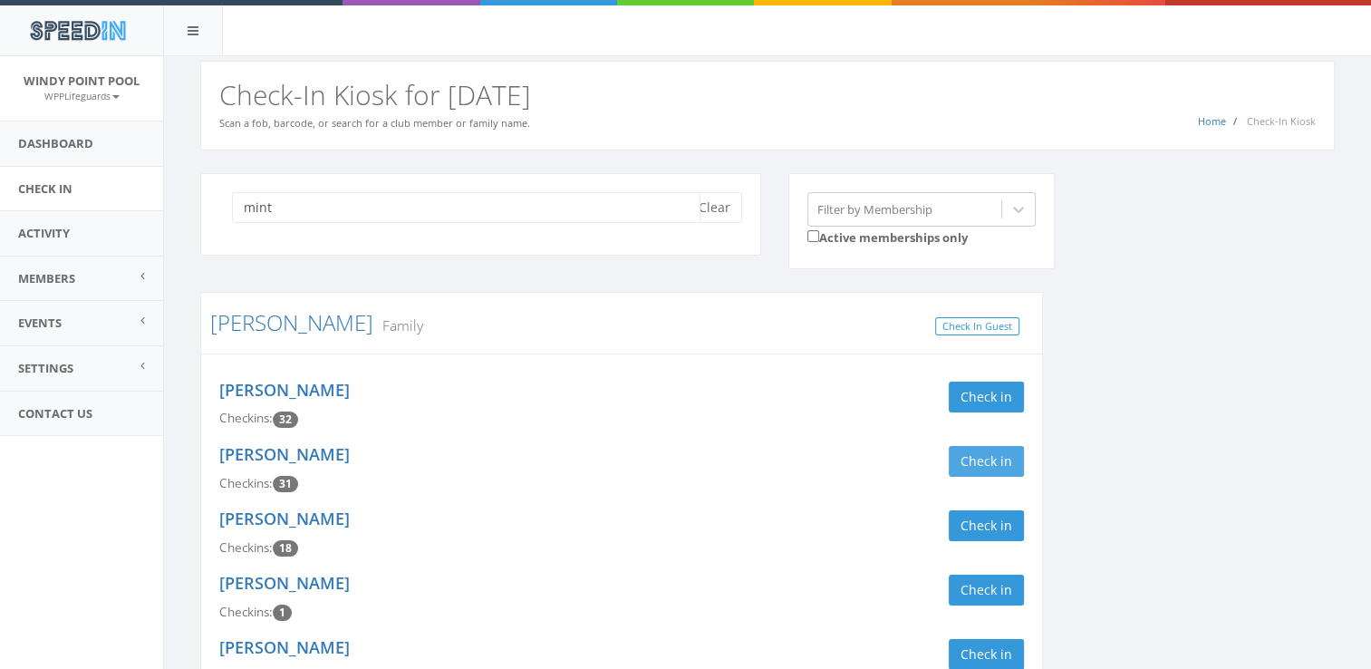
type input "mint"
click at [982, 465] on button "Check in" at bounding box center [986, 461] width 75 height 31
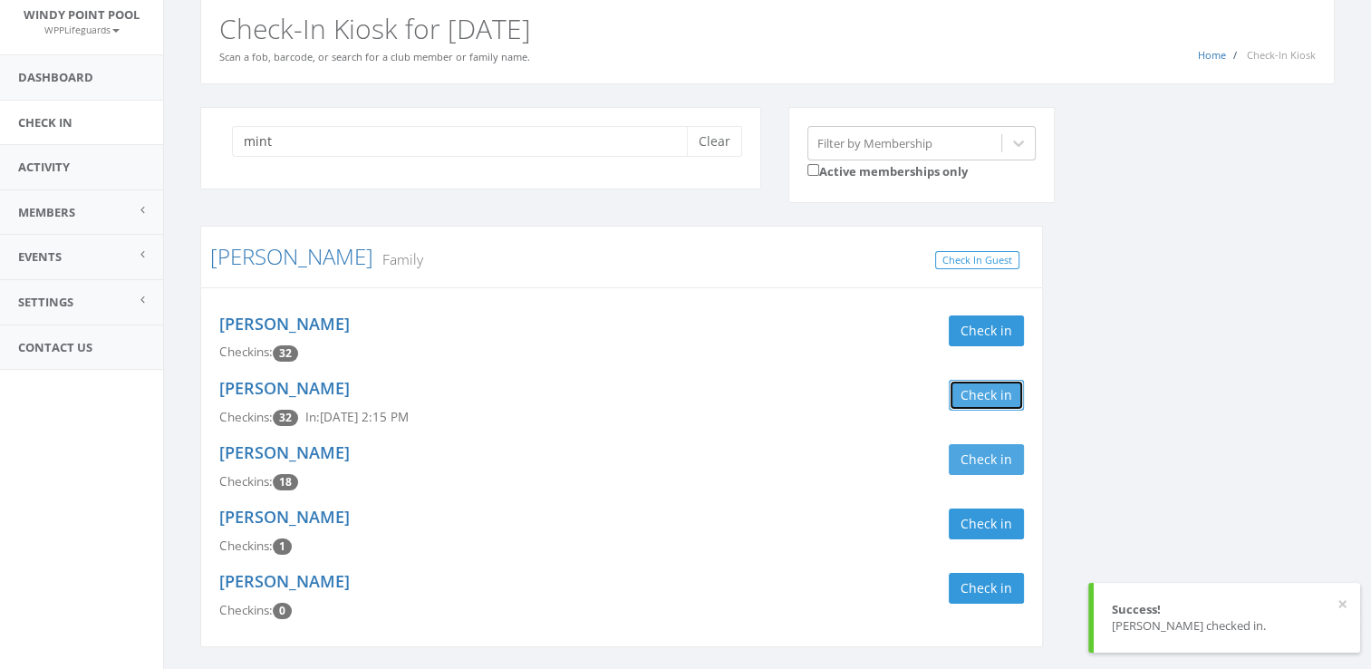
scroll to position [85, 0]
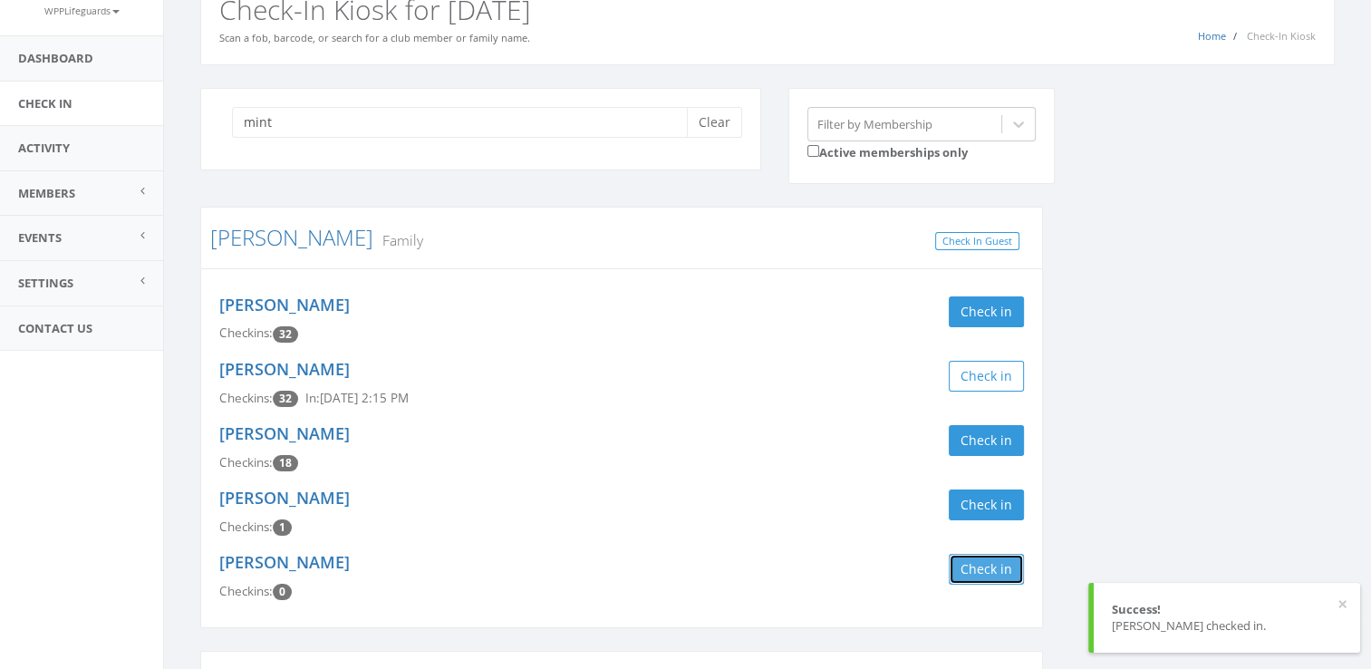
click at [978, 573] on button "Check in" at bounding box center [986, 569] width 75 height 31
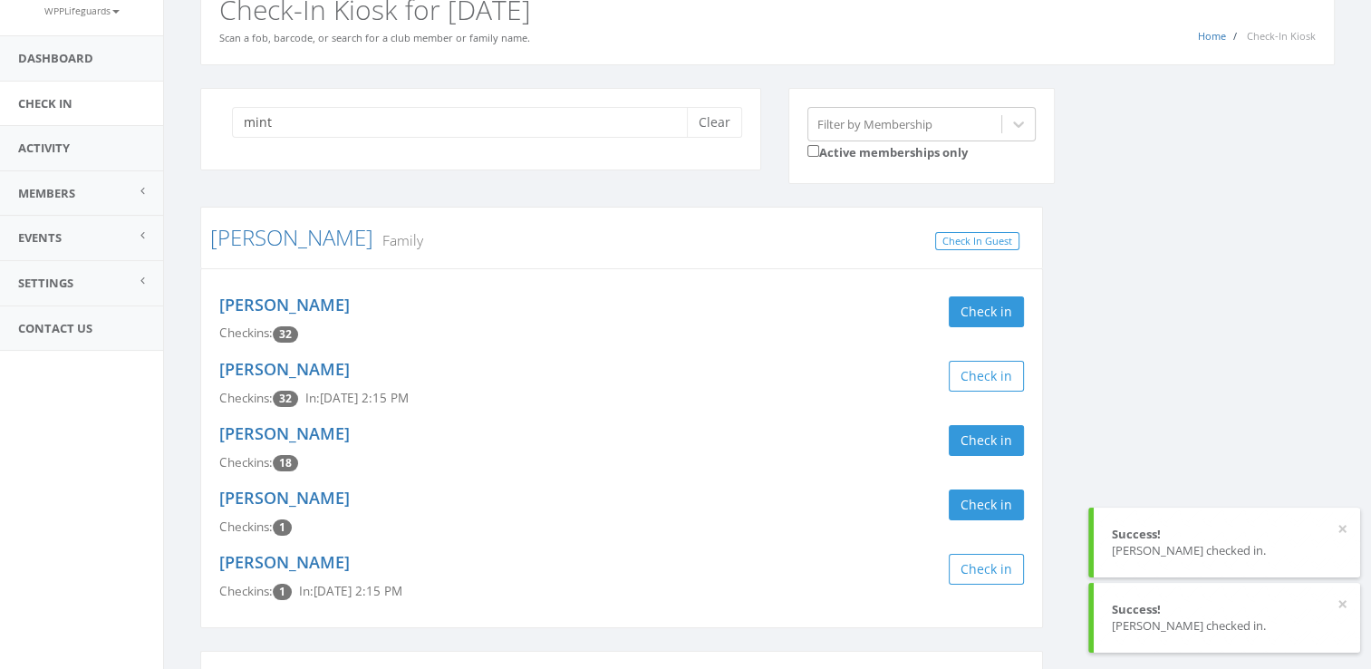
click at [975, 291] on div "[PERSON_NAME] Checkins: 32 Check in" at bounding box center [622, 319] width 832 height 64
click at [975, 311] on button "Check in" at bounding box center [986, 311] width 75 height 31
click at [726, 107] on button "Clear" at bounding box center [714, 122] width 55 height 31
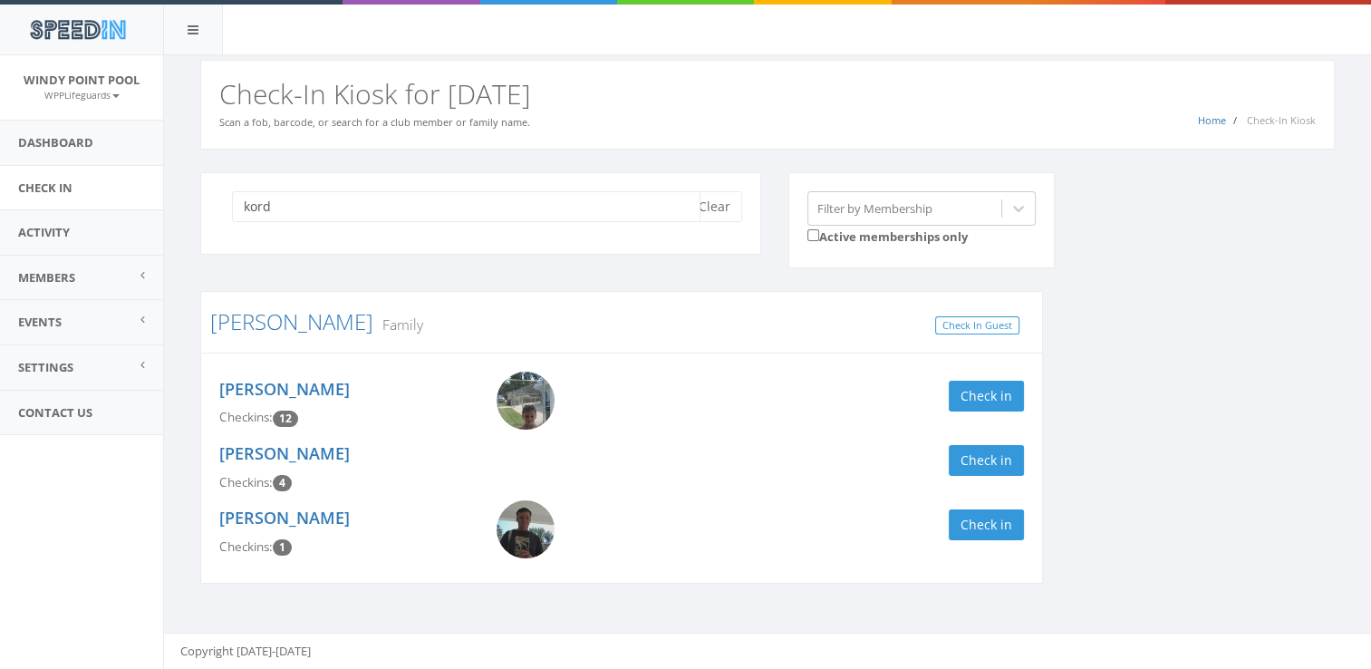
scroll to position [0, 0]
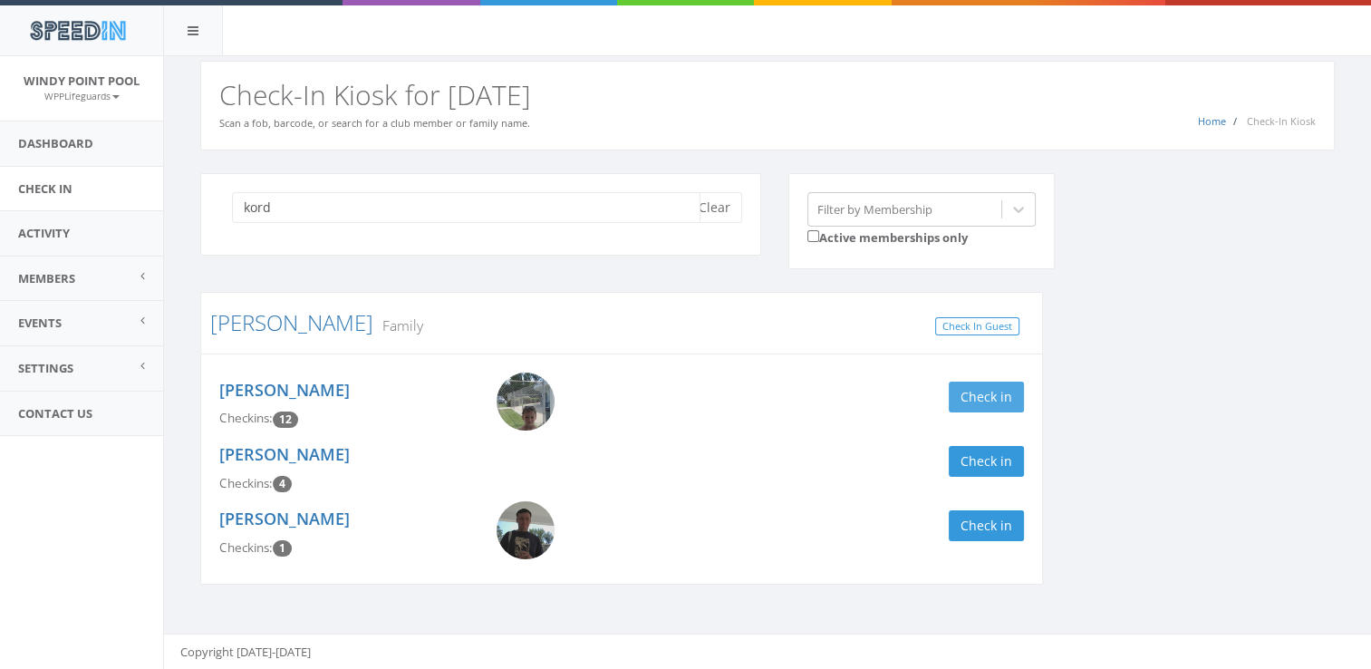
type input "kord"
click at [983, 392] on button "Check in" at bounding box center [986, 397] width 75 height 31
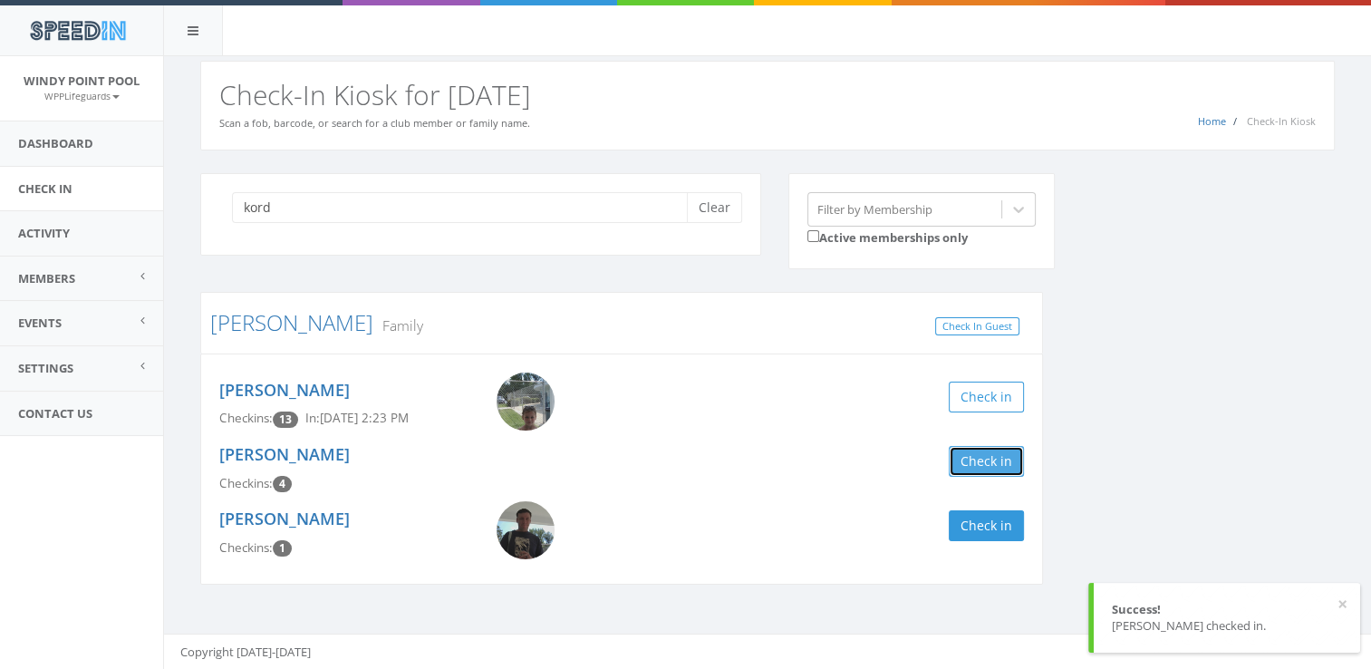
click at [979, 453] on button "Check in" at bounding box center [986, 461] width 75 height 31
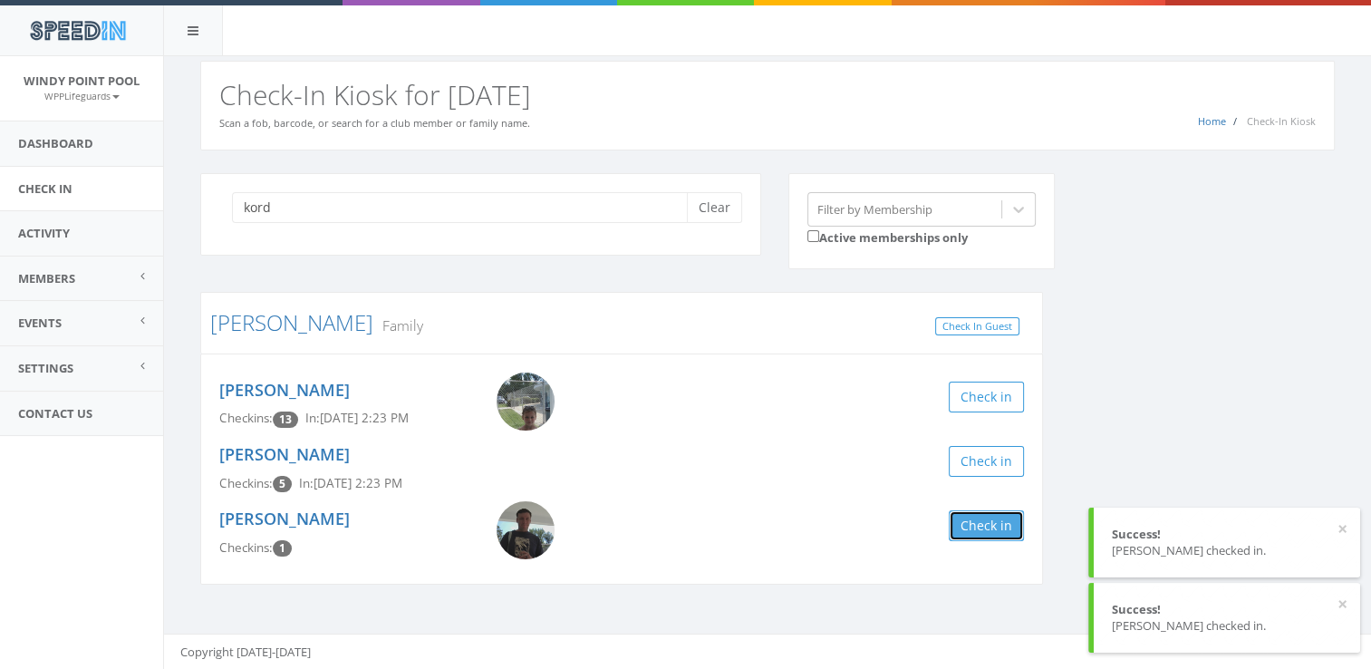
click at [979, 525] on button "Check in" at bounding box center [986, 525] width 75 height 31
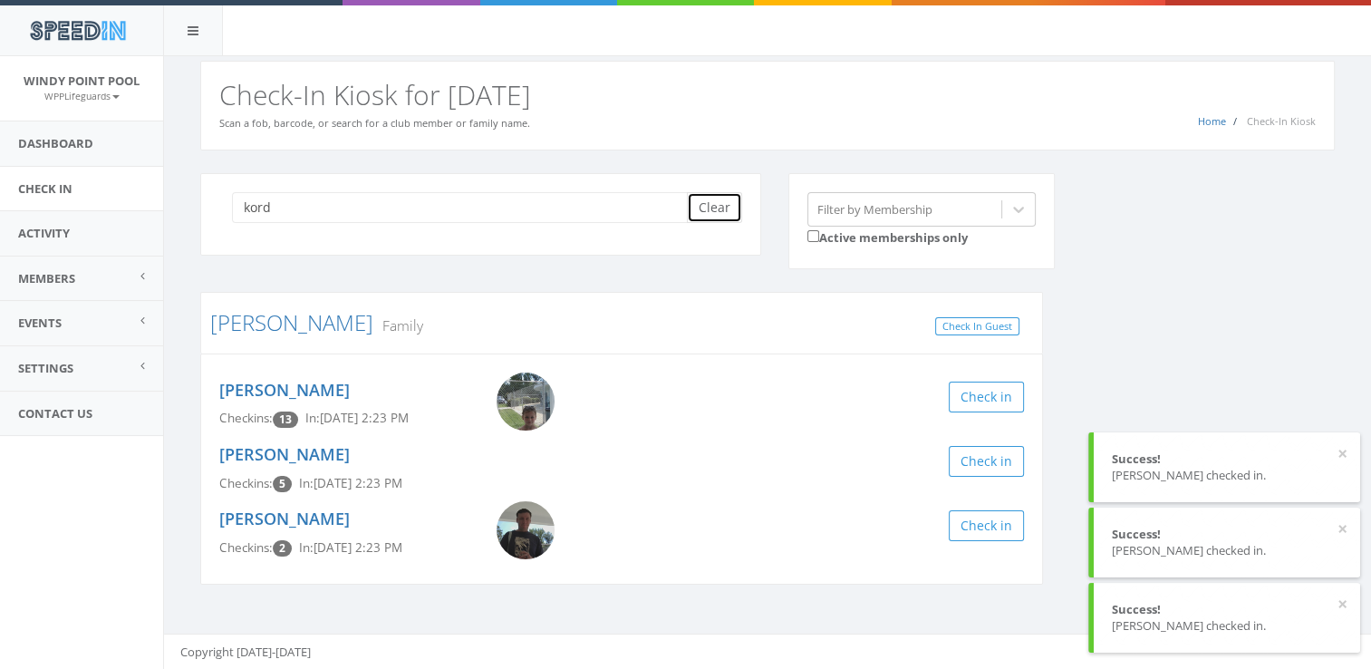
click at [707, 200] on button "Clear" at bounding box center [714, 207] width 55 height 31
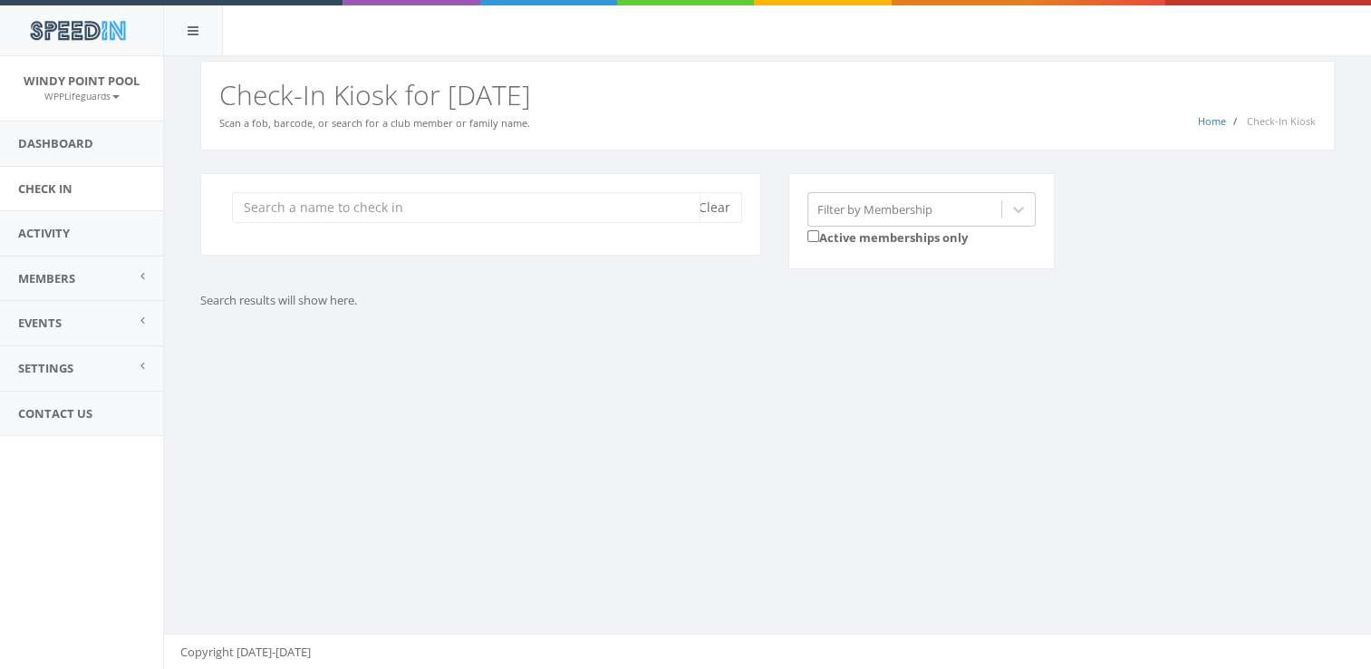
click at [572, 218] on input "search" at bounding box center [466, 207] width 469 height 31
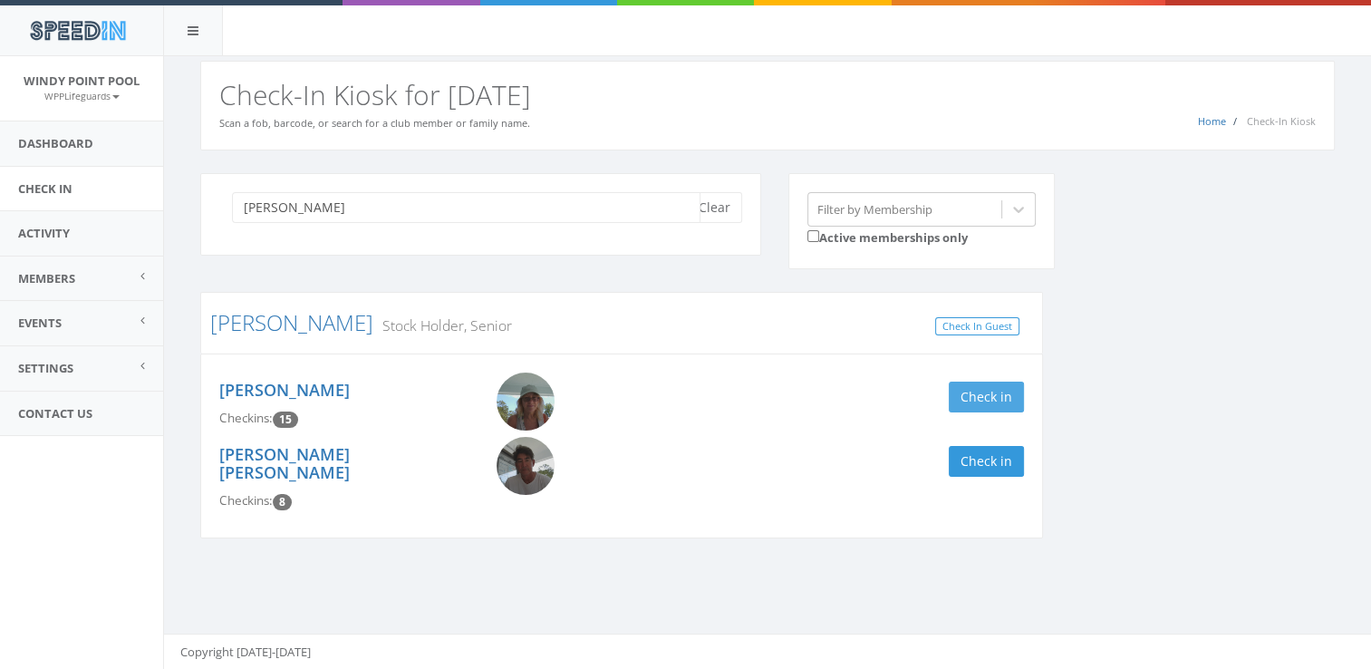
type input "[PERSON_NAME]"
click at [982, 397] on button "Check in" at bounding box center [986, 397] width 75 height 31
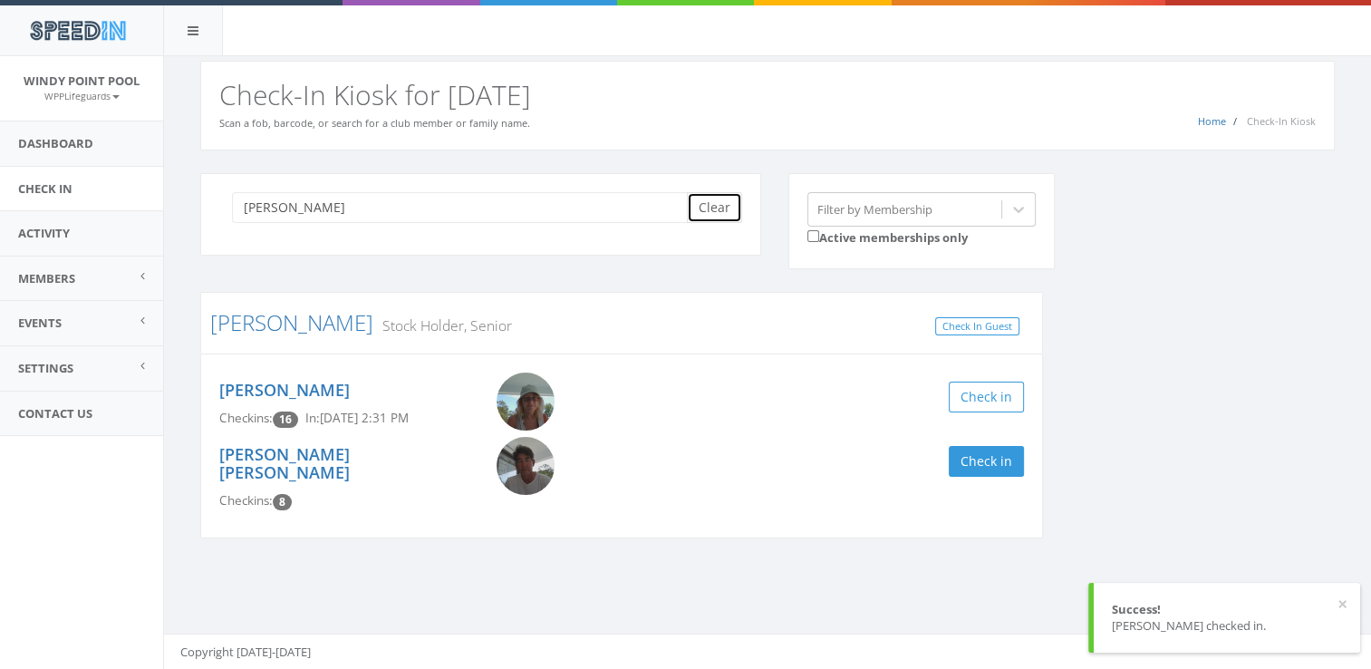
click at [718, 203] on button "Clear" at bounding box center [714, 207] width 55 height 31
